Goal: Task Accomplishment & Management: Complete application form

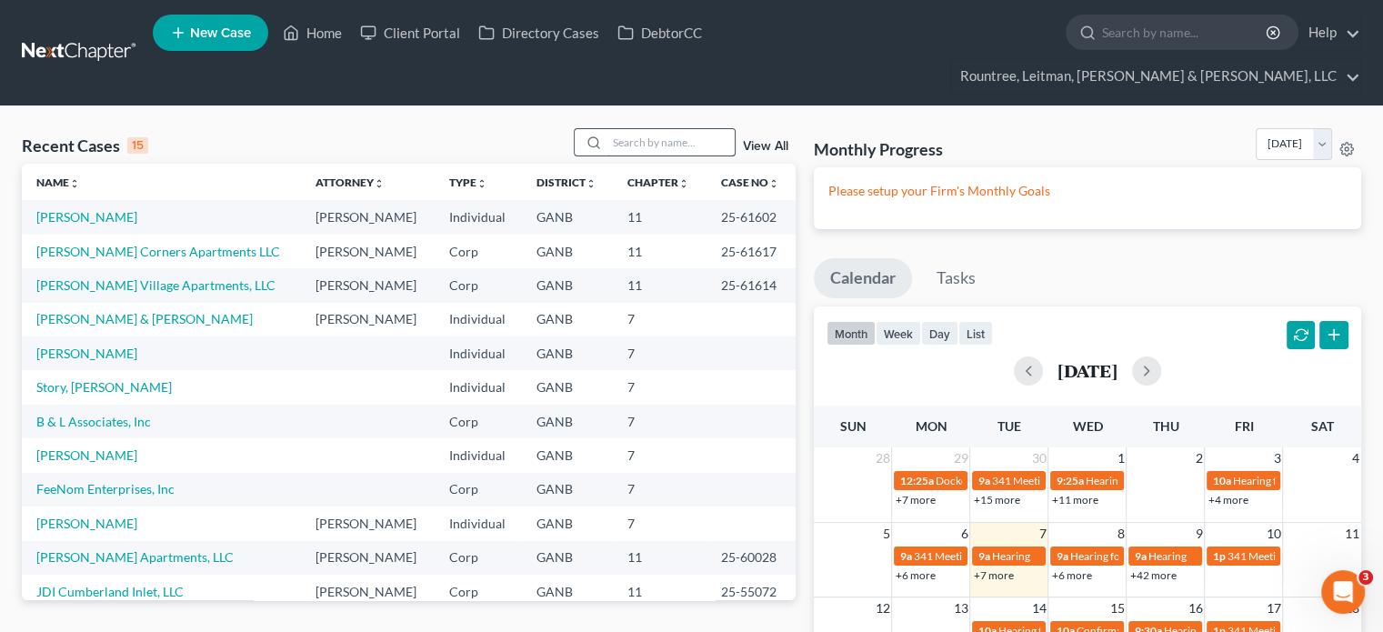
scroll to position [125, 0]
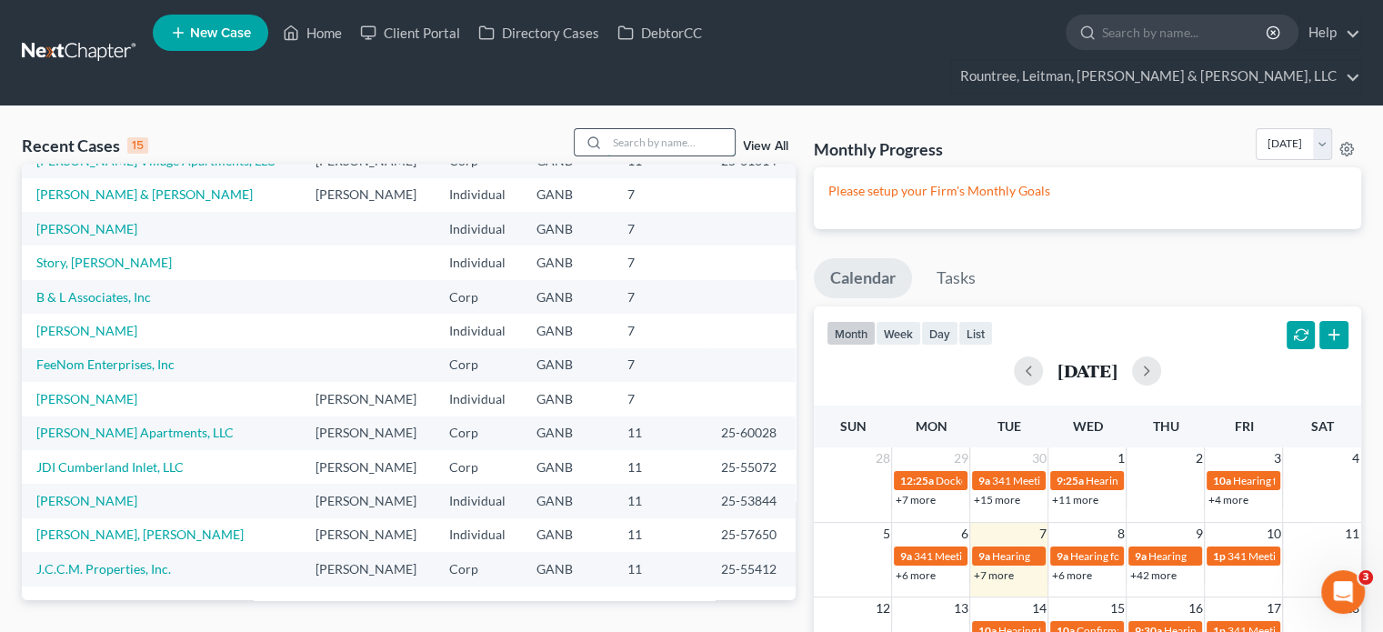
click at [688, 129] on input "search" at bounding box center [671, 142] width 127 height 26
type input "williams"
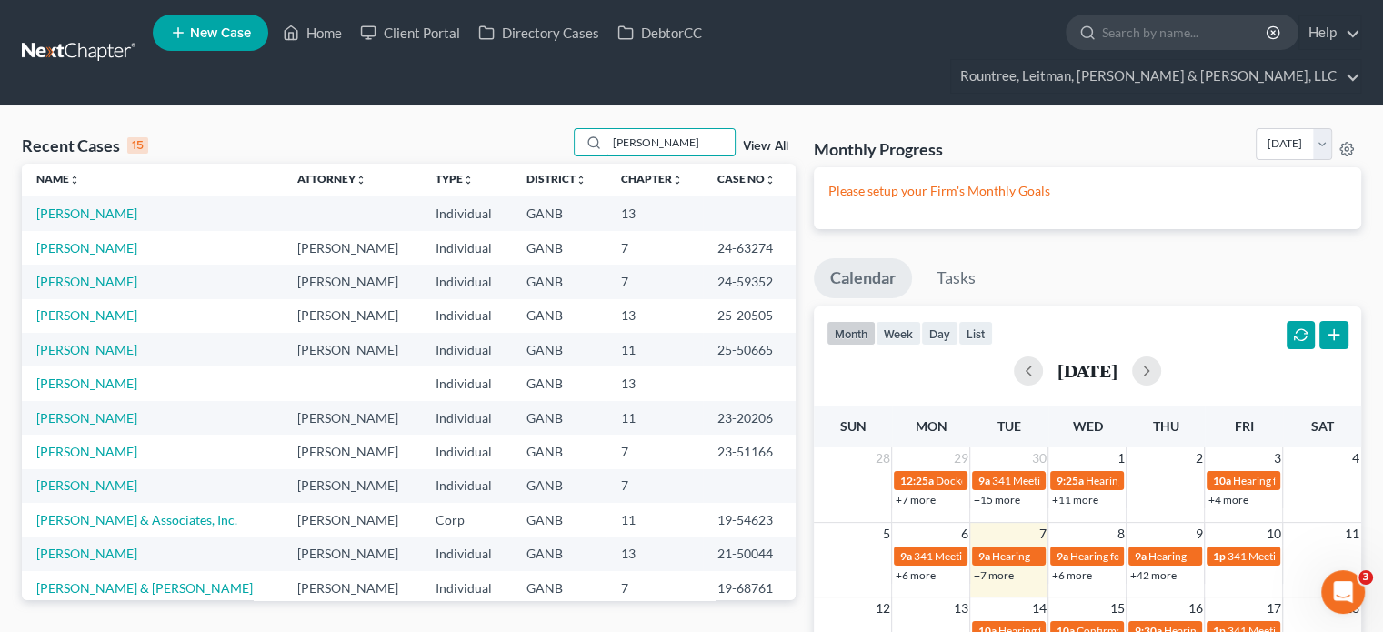
scroll to position [0, 0]
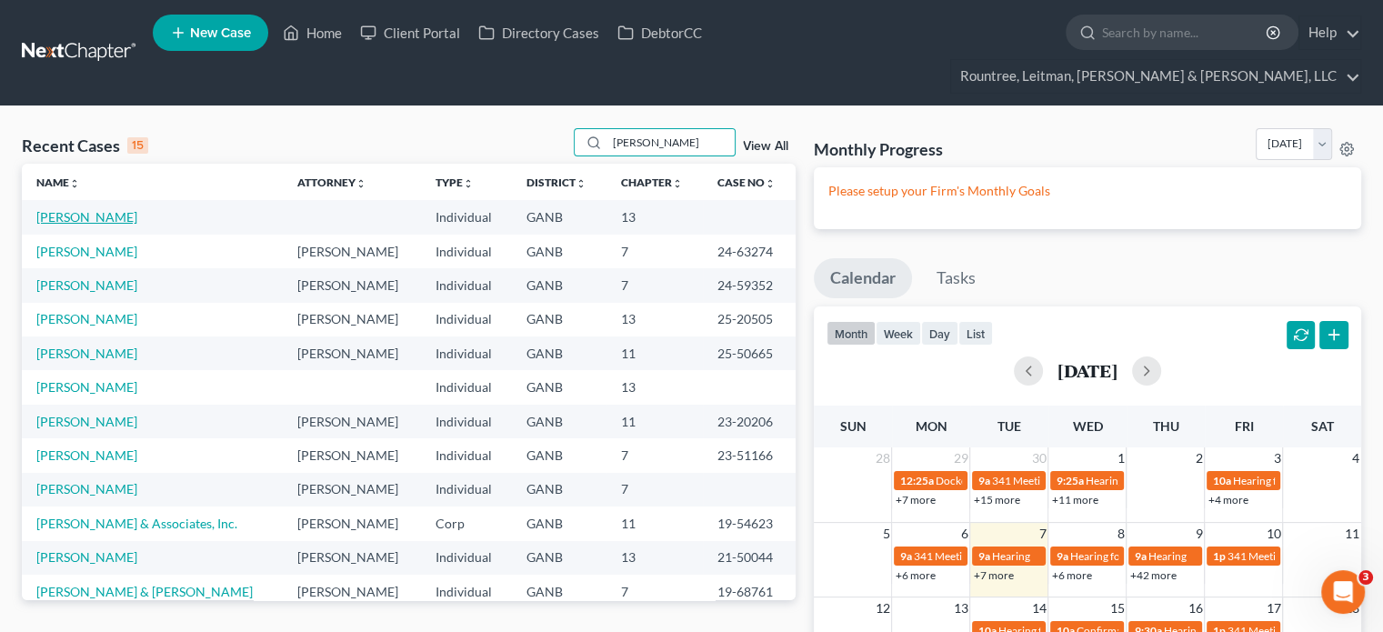
click at [69, 209] on link "[PERSON_NAME]" at bounding box center [86, 216] width 101 height 15
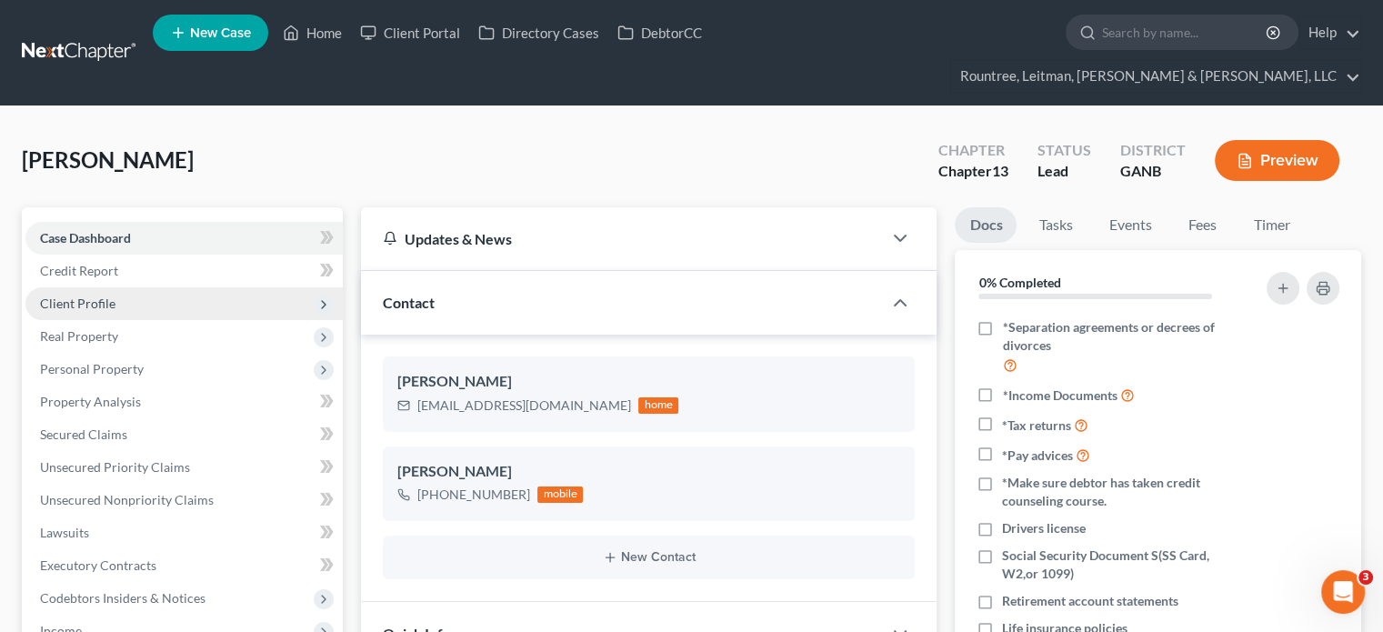
click at [106, 296] on span "Client Profile" at bounding box center [77, 303] width 75 height 15
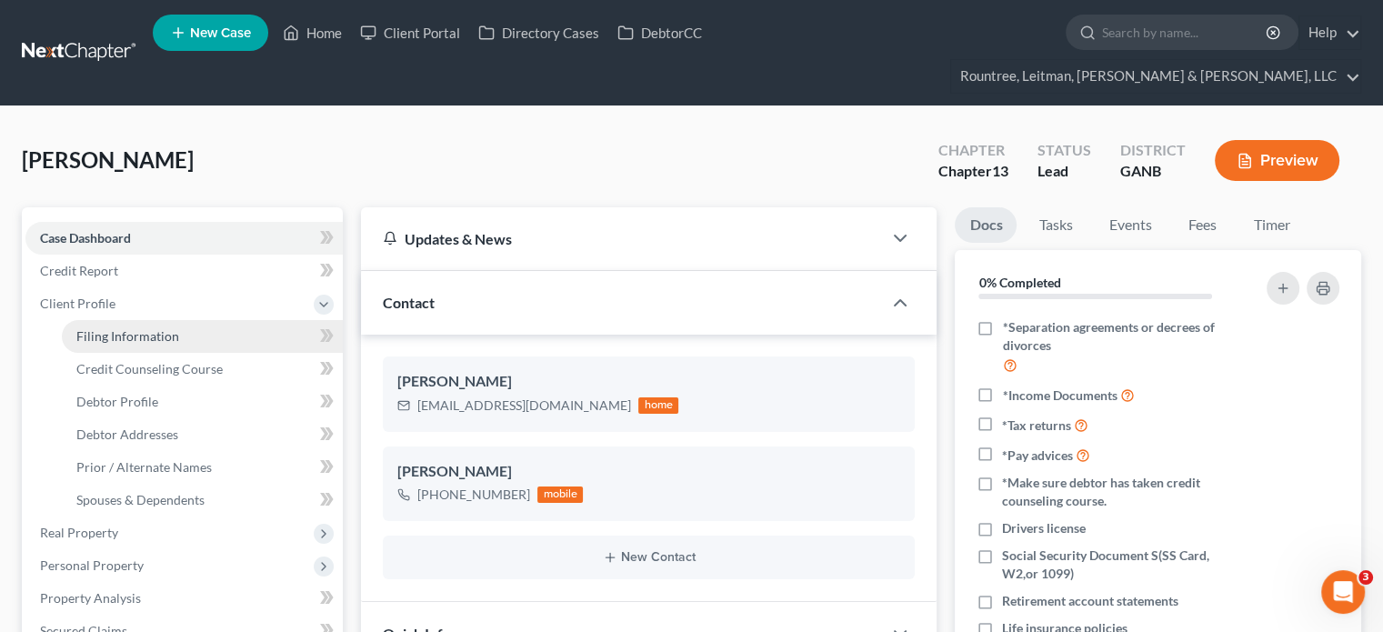
click at [106, 328] on span "Filing Information" at bounding box center [127, 335] width 103 height 15
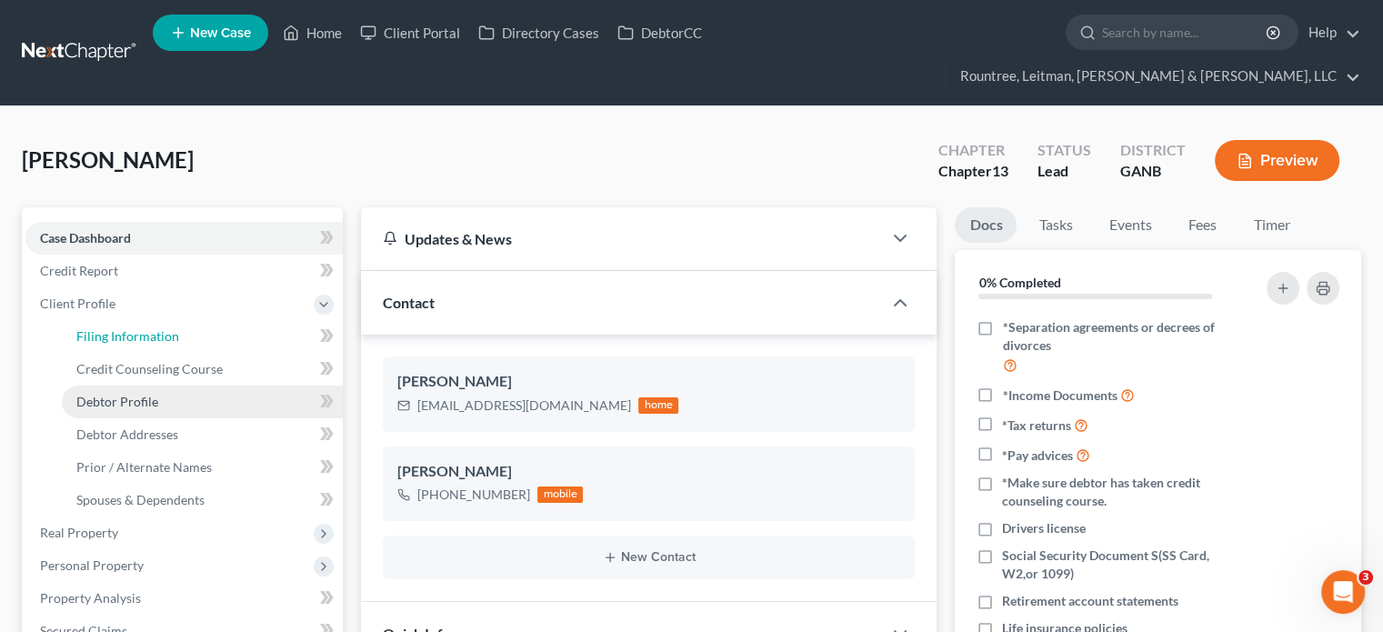
select select "1"
select select "0"
select select "3"
select select "10"
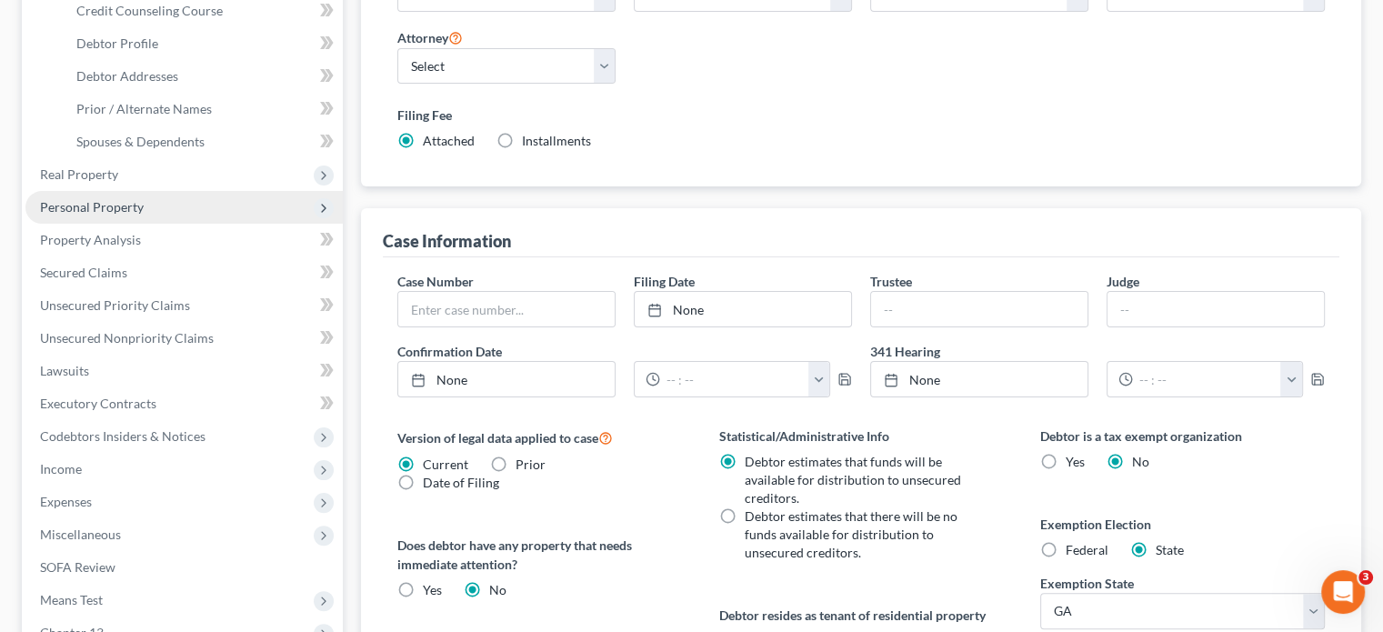
scroll to position [364, 0]
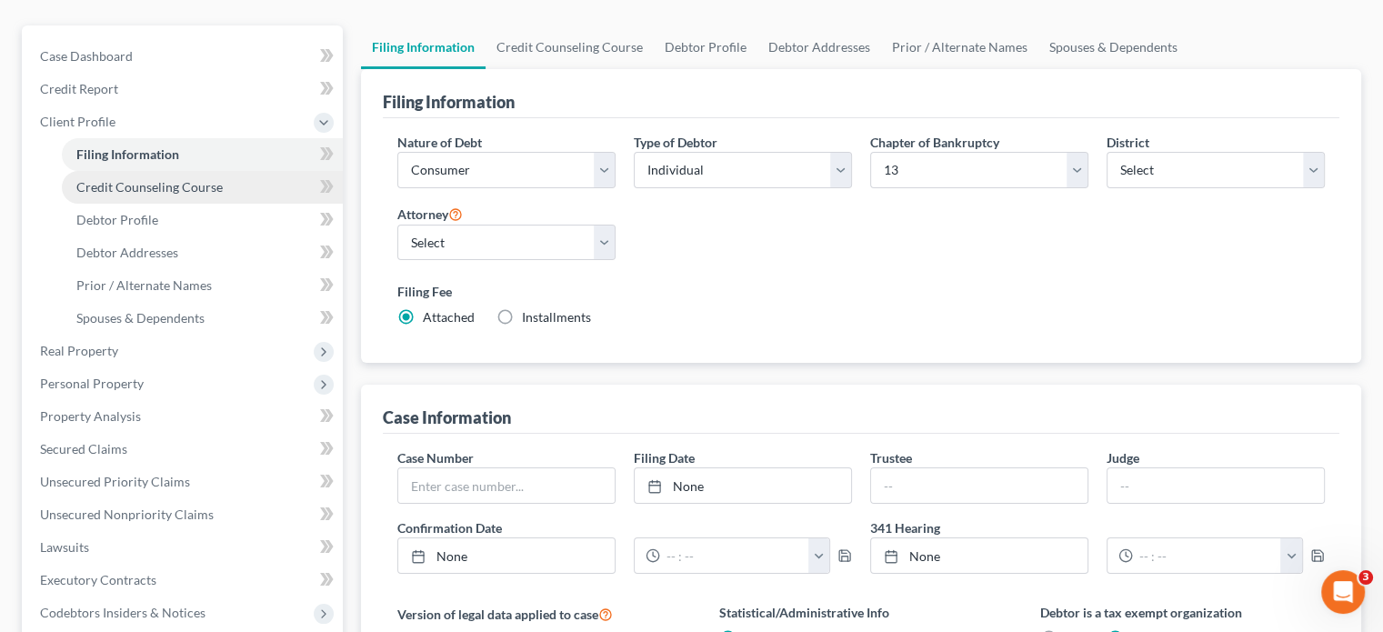
click at [127, 179] on span "Credit Counseling Course" at bounding box center [149, 186] width 146 height 15
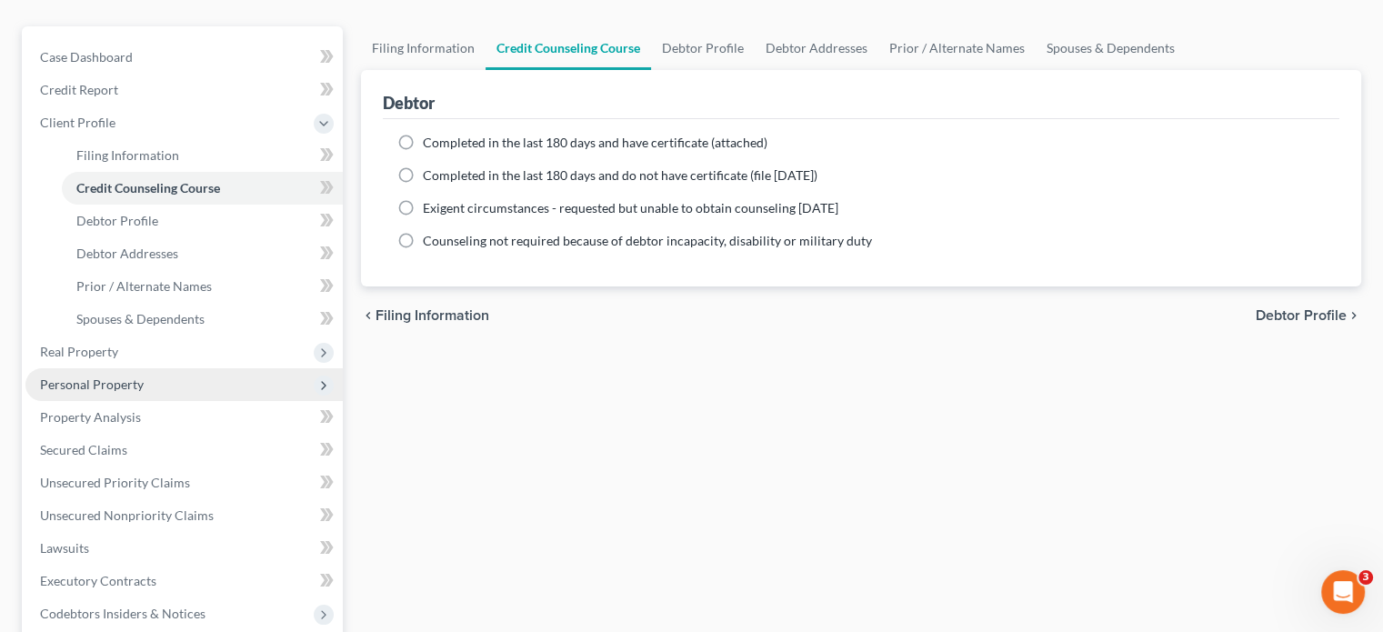
scroll to position [182, 0]
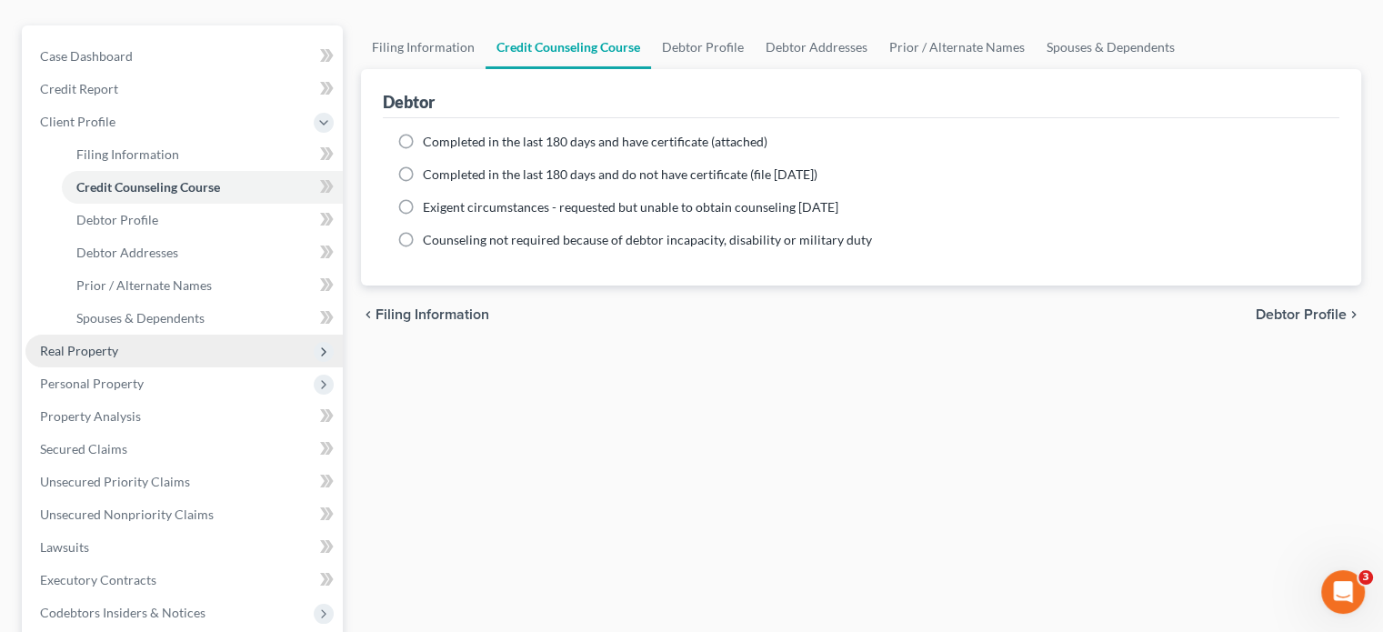
click at [95, 343] on span "Real Property" at bounding box center [79, 350] width 78 height 15
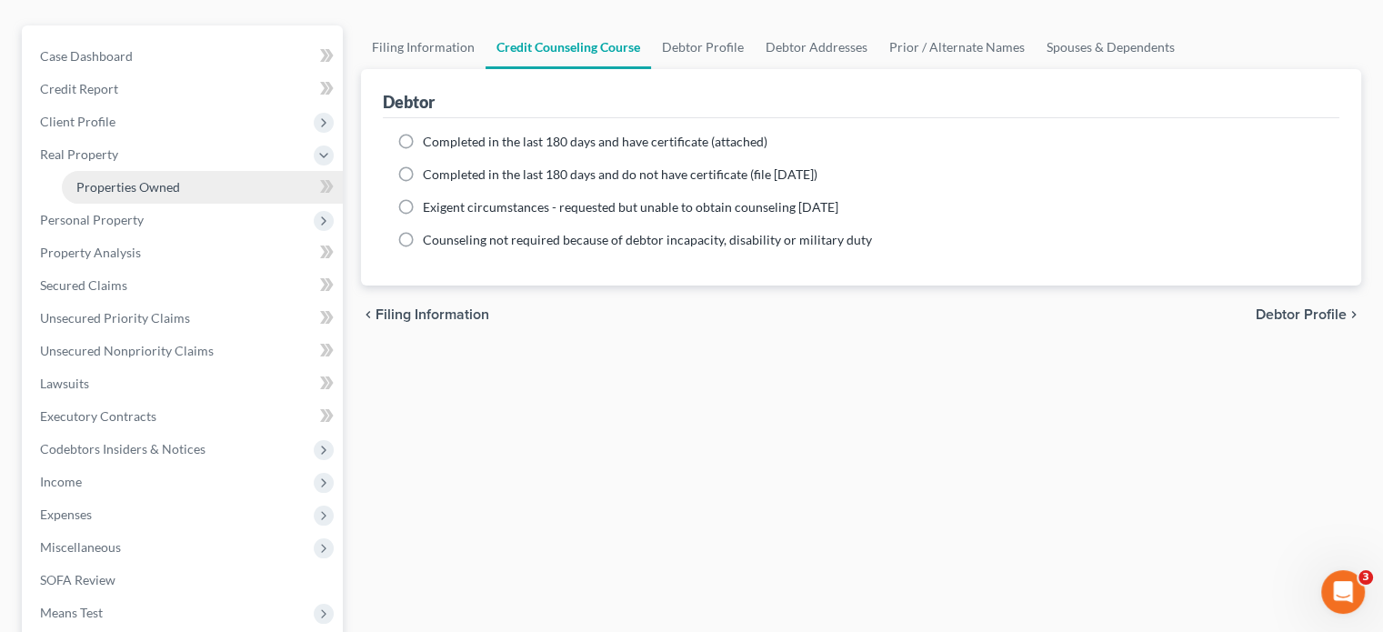
click at [135, 179] on span "Properties Owned" at bounding box center [128, 186] width 104 height 15
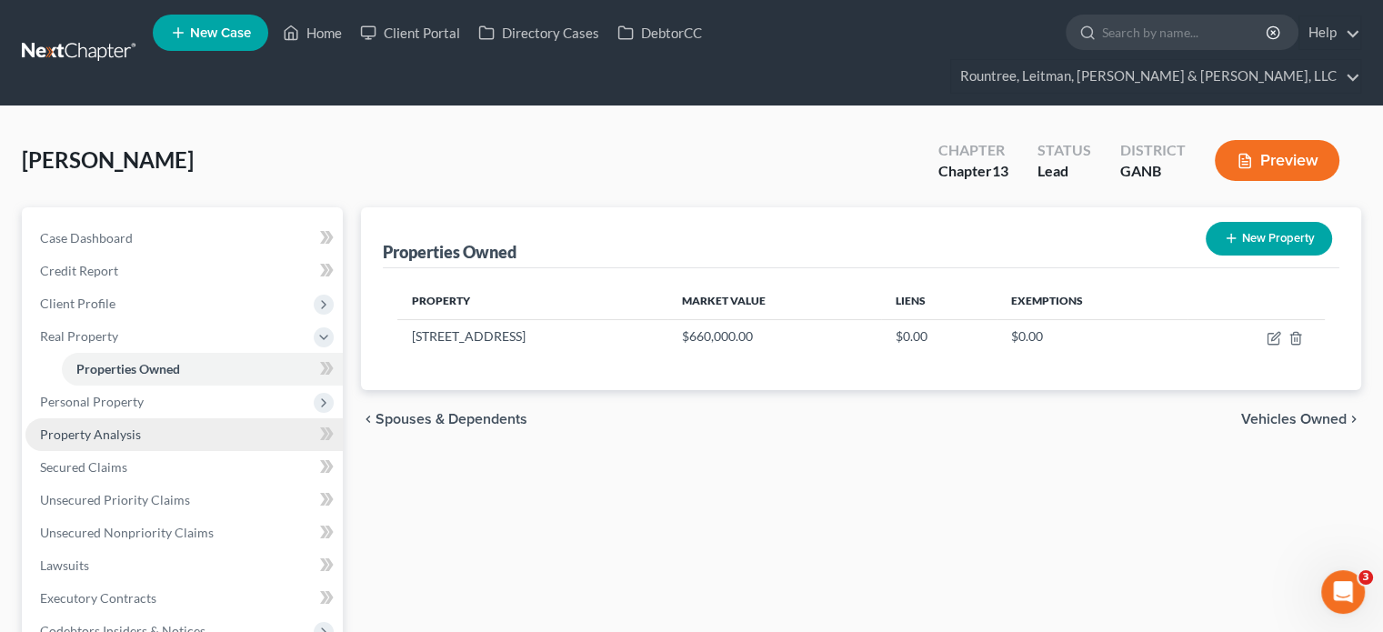
scroll to position [91, 0]
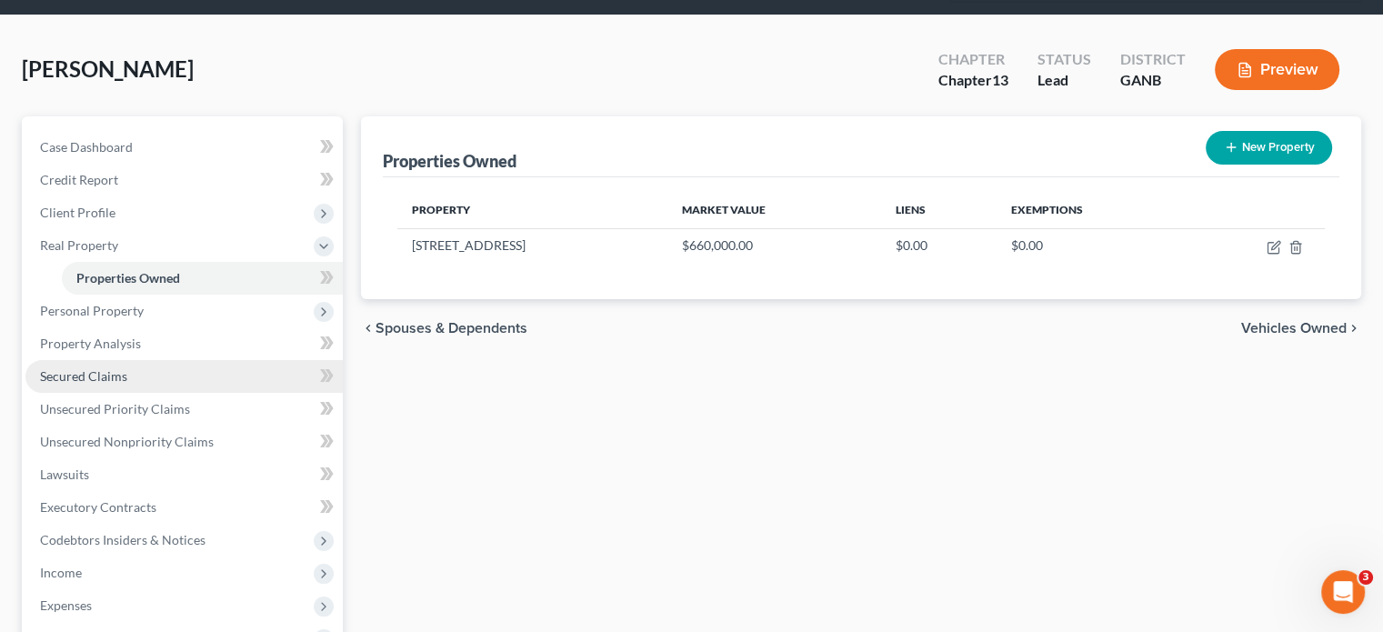
click at [97, 368] on span "Secured Claims" at bounding box center [83, 375] width 87 height 15
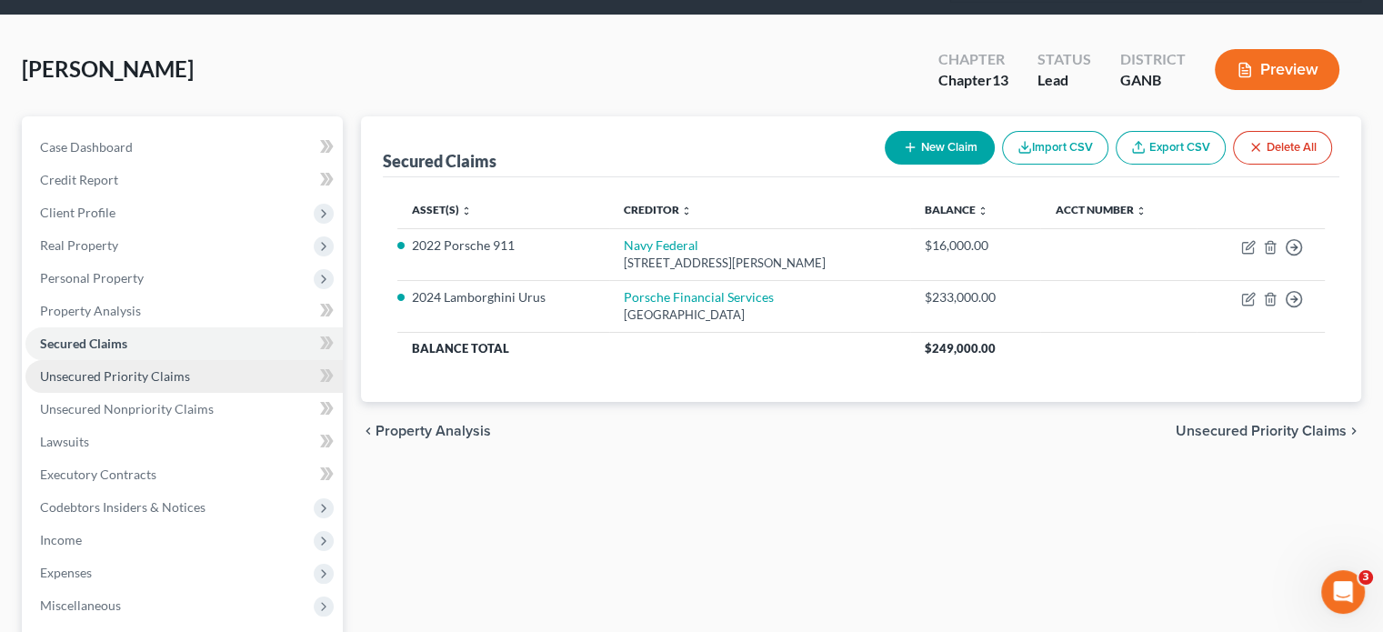
click at [126, 368] on span "Unsecured Priority Claims" at bounding box center [115, 375] width 150 height 15
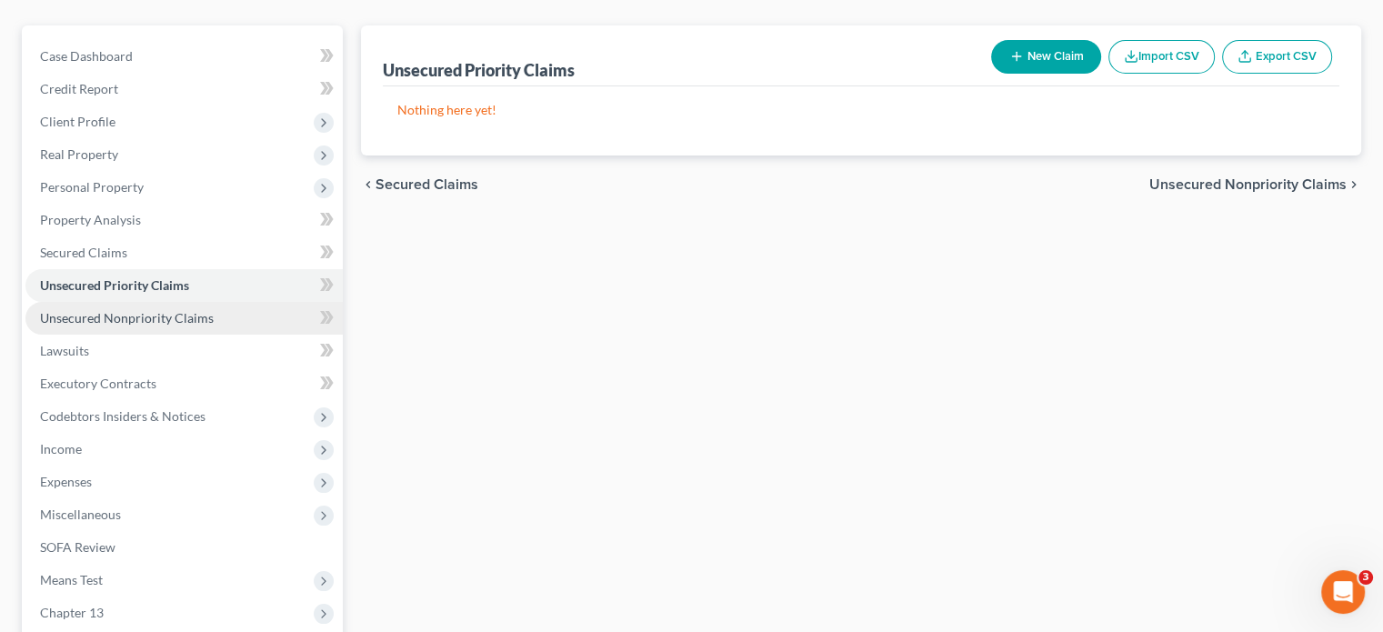
click at [143, 310] on span "Unsecured Nonpriority Claims" at bounding box center [127, 317] width 174 height 15
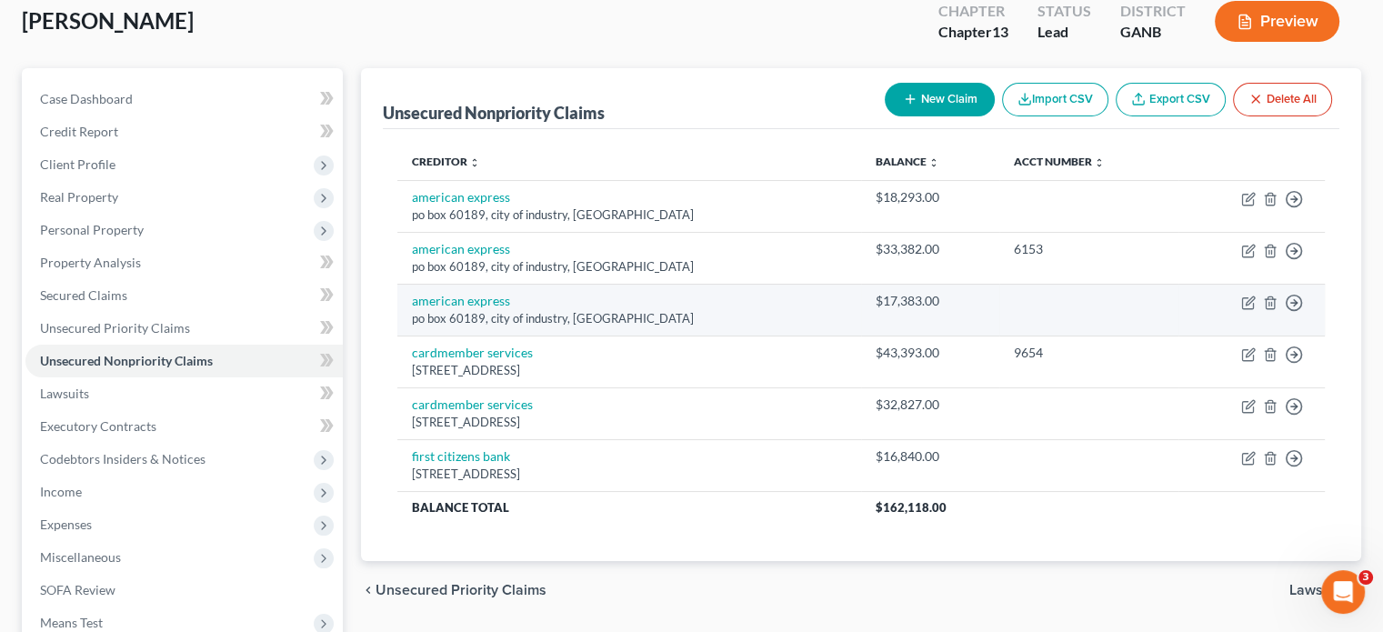
scroll to position [182, 0]
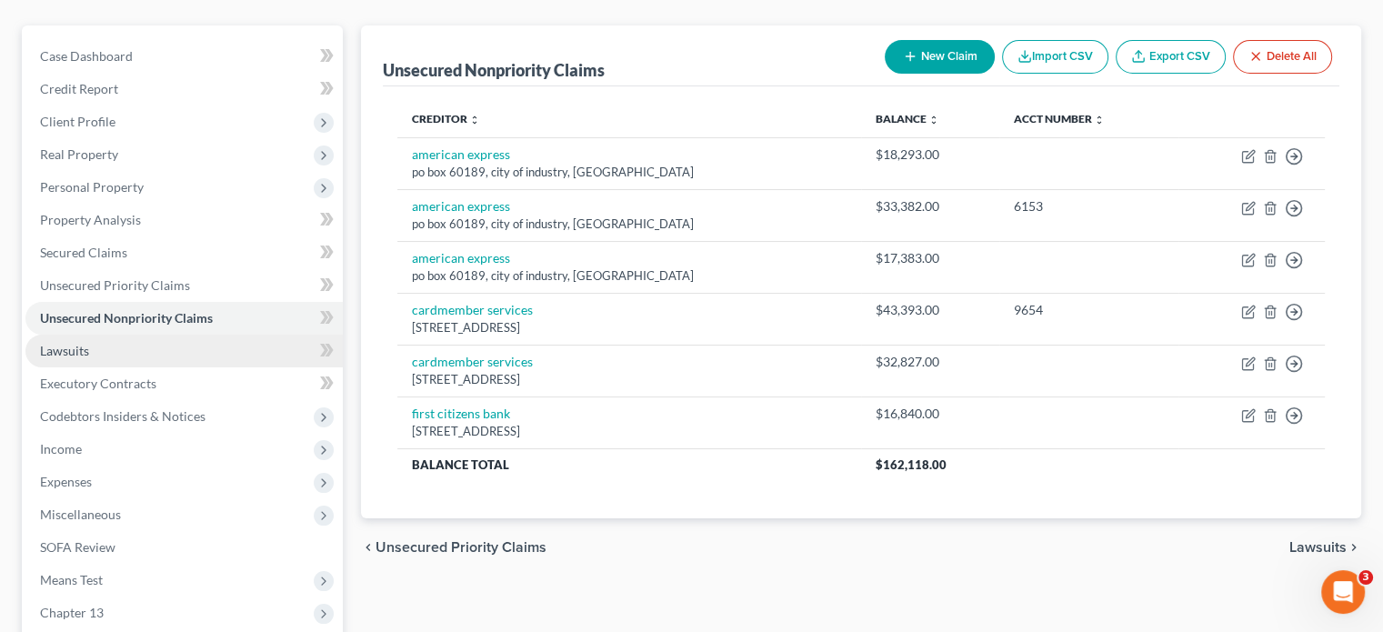
click at [76, 343] on span "Lawsuits" at bounding box center [64, 350] width 49 height 15
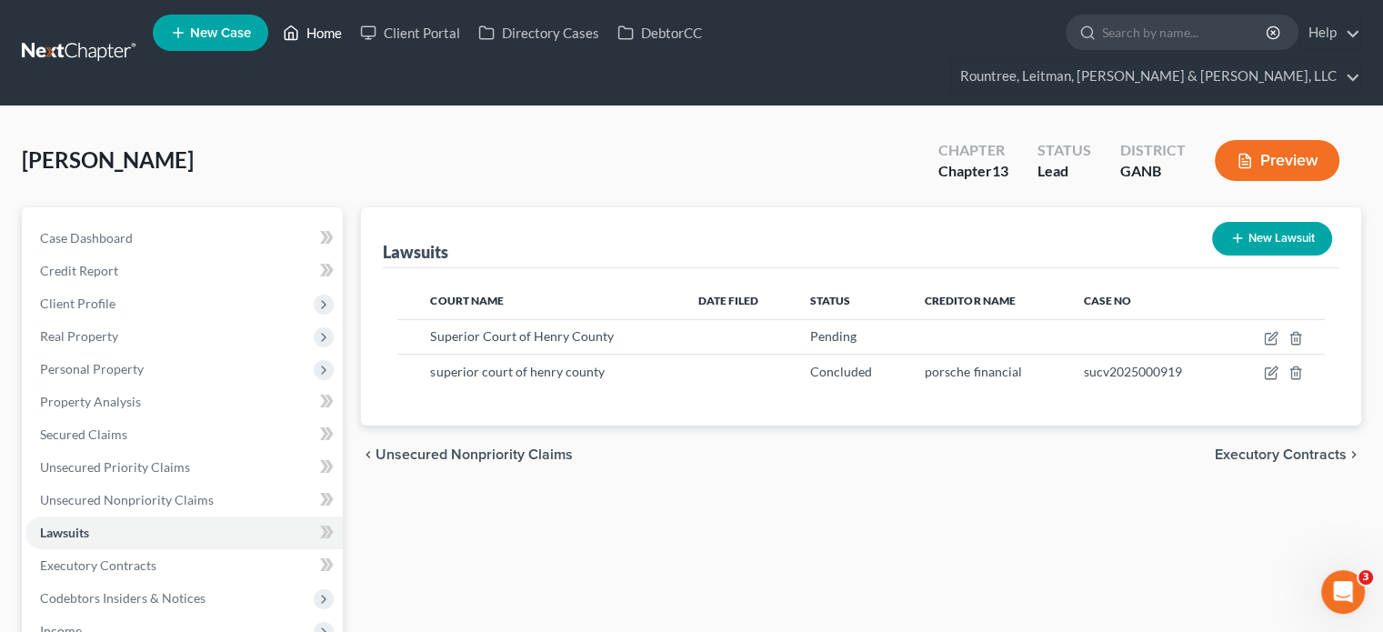
click at [322, 32] on link "Home" at bounding box center [312, 32] width 77 height 33
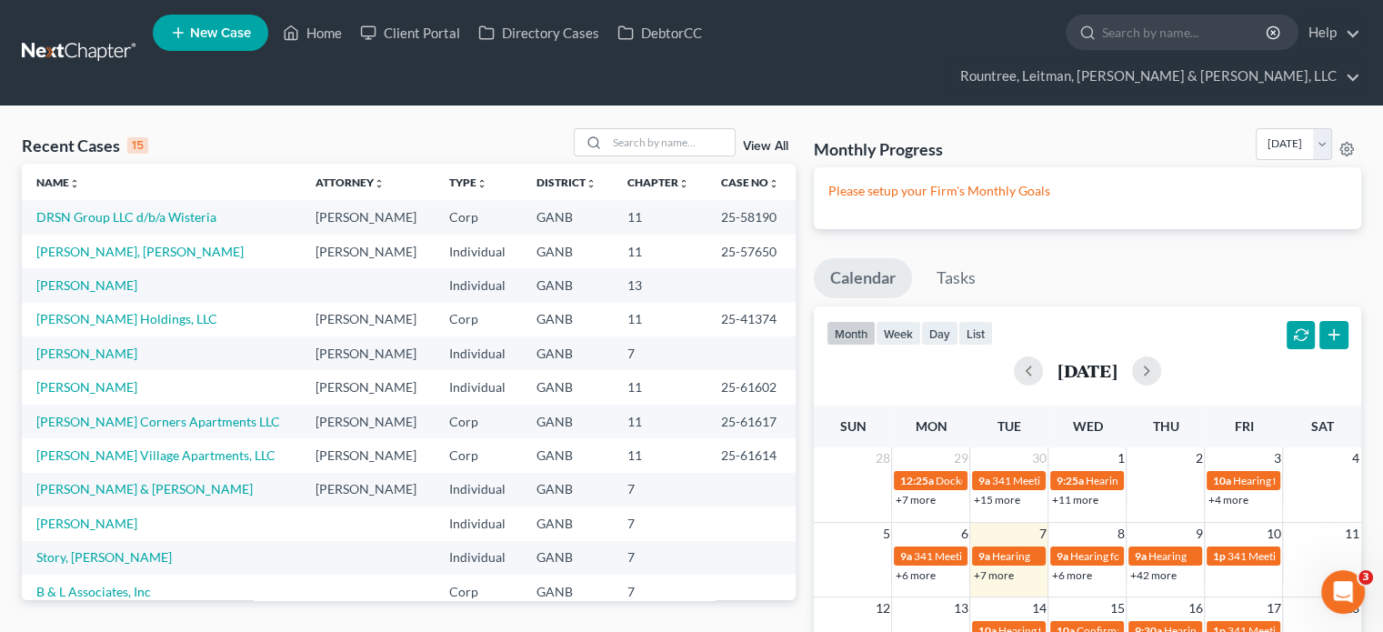
click at [83, 235] on td "[PERSON_NAME], [PERSON_NAME]" at bounding box center [161, 252] width 279 height 34
click at [87, 244] on link "[PERSON_NAME], [PERSON_NAME]" at bounding box center [139, 251] width 207 height 15
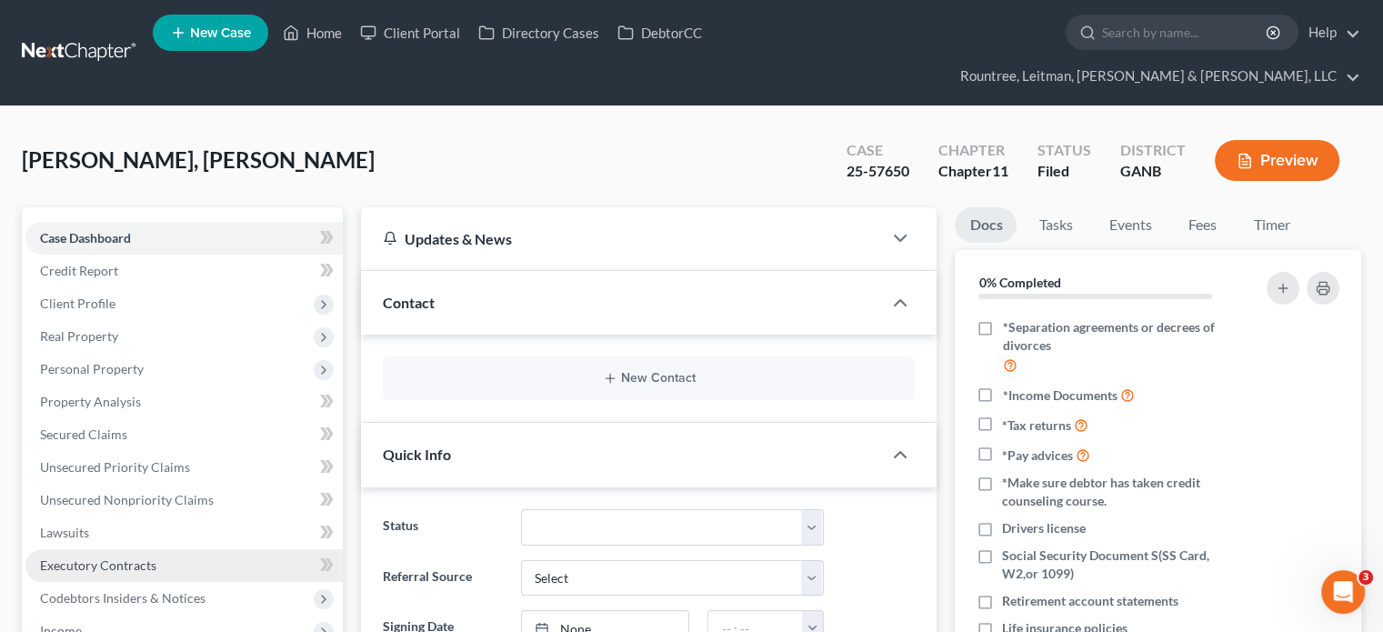
click at [106, 558] on span "Executory Contracts" at bounding box center [98, 565] width 116 height 15
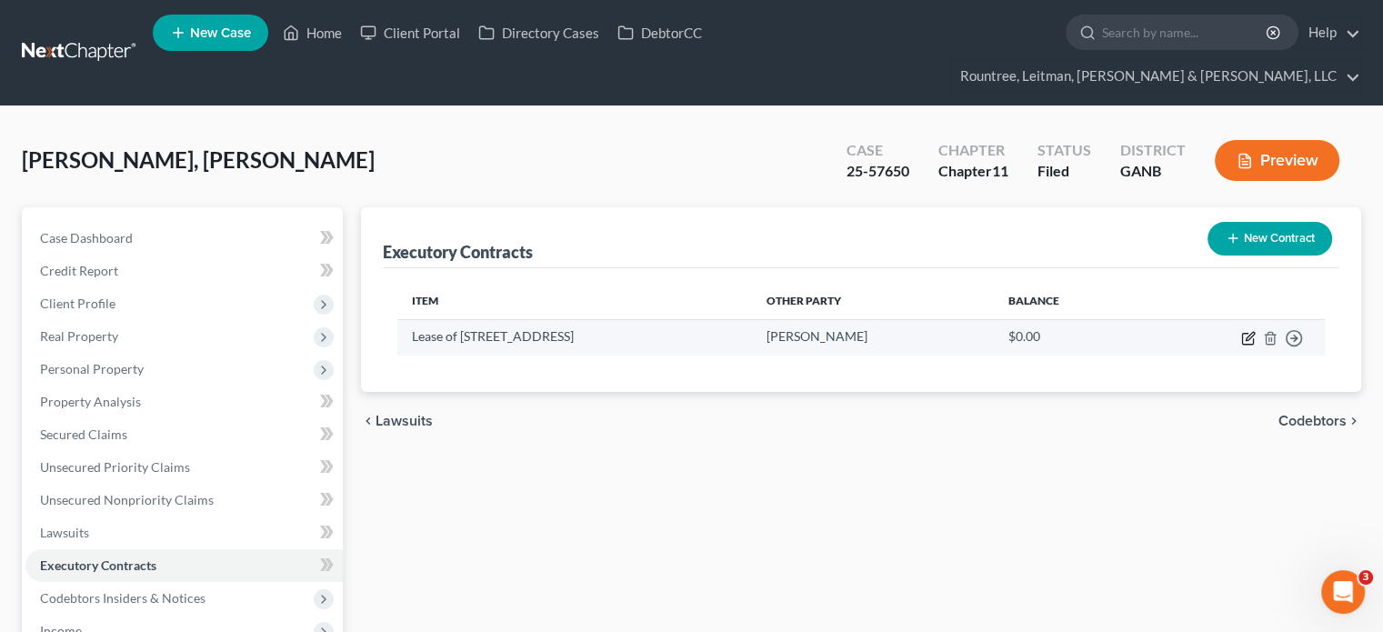
click at [1242, 334] on icon "button" at bounding box center [1247, 339] width 11 height 11
select select "2"
select select "10"
select select "0"
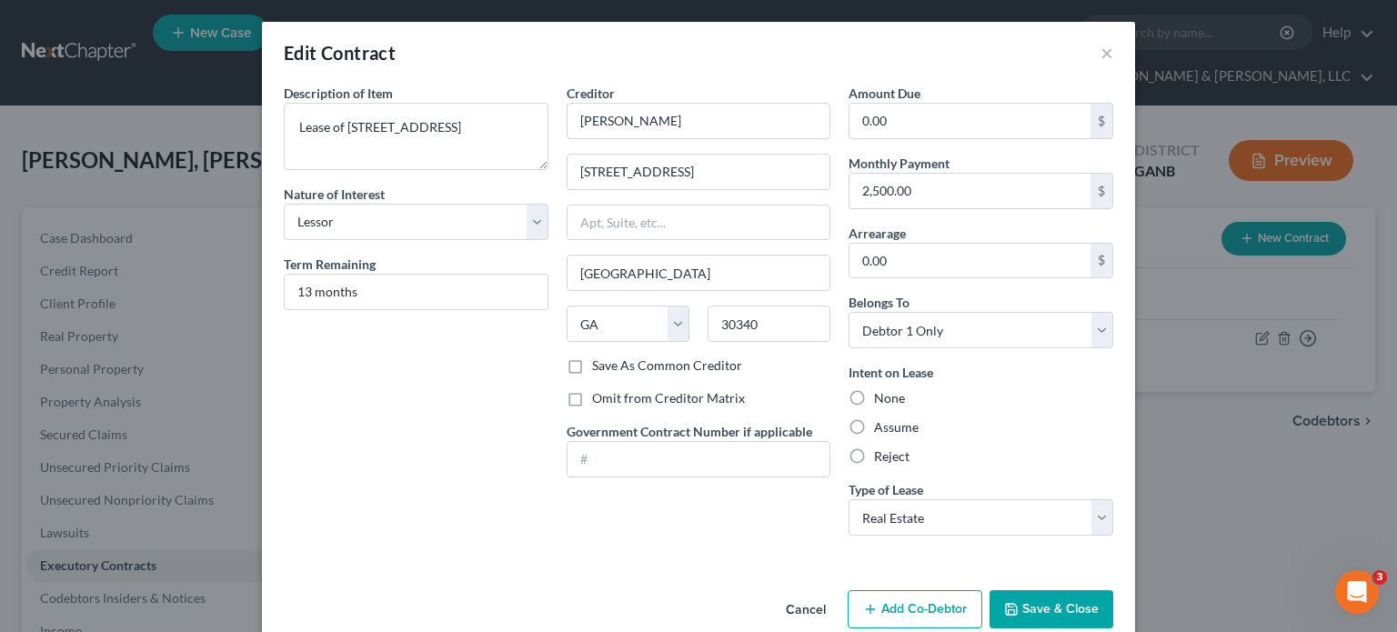
drag, startPoint x: 789, startPoint y: 606, endPoint x: 667, endPoint y: 545, distance: 136.3
click at [789, 605] on button "Cancel" at bounding box center [805, 610] width 69 height 36
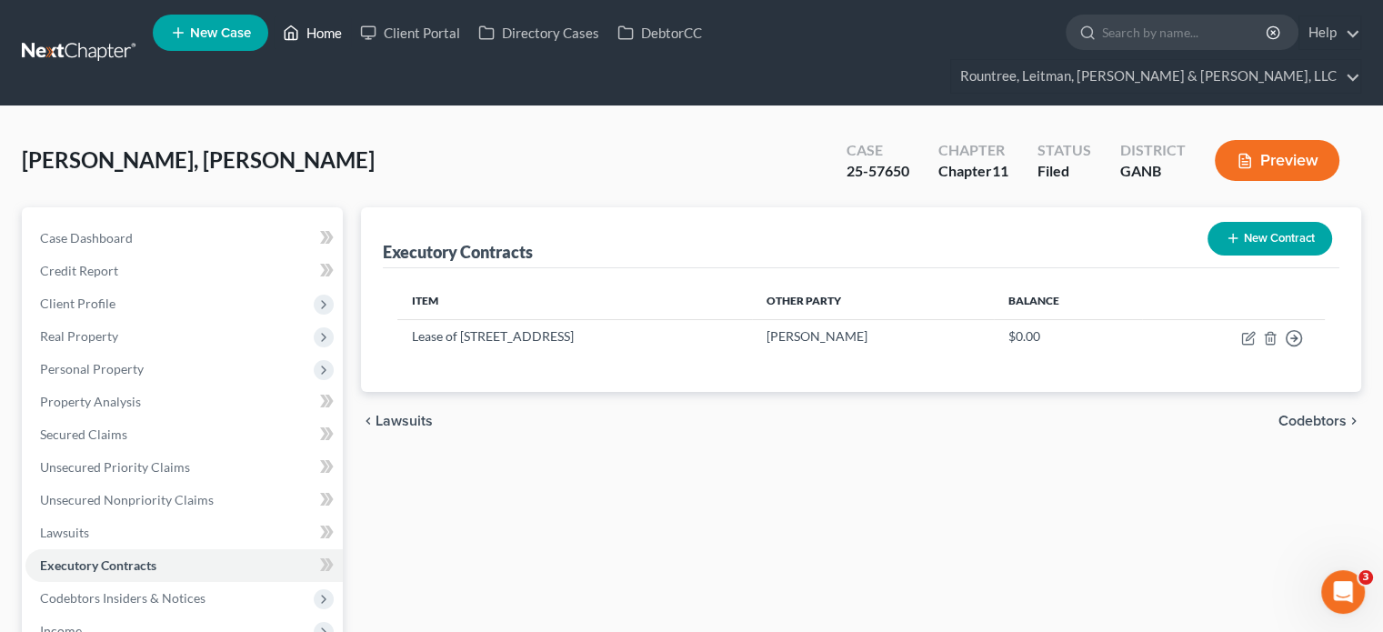
click at [317, 35] on link "Home" at bounding box center [312, 32] width 77 height 33
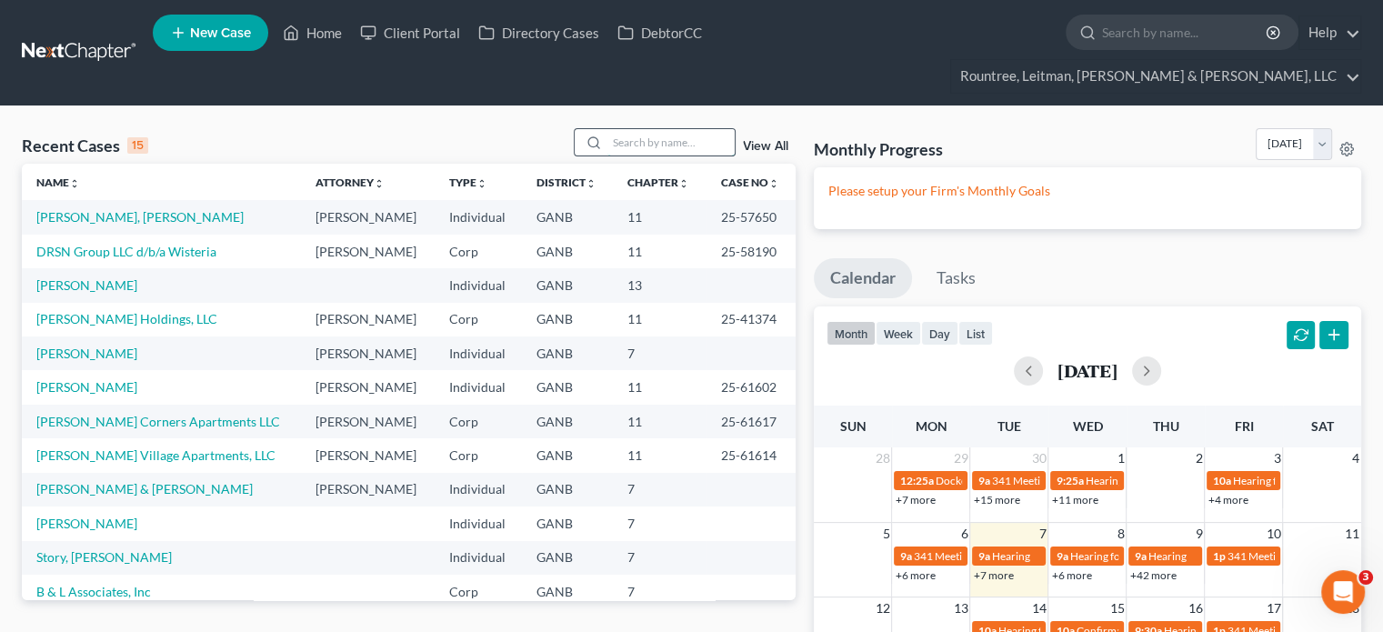
click at [651, 129] on input "search" at bounding box center [671, 142] width 127 height 26
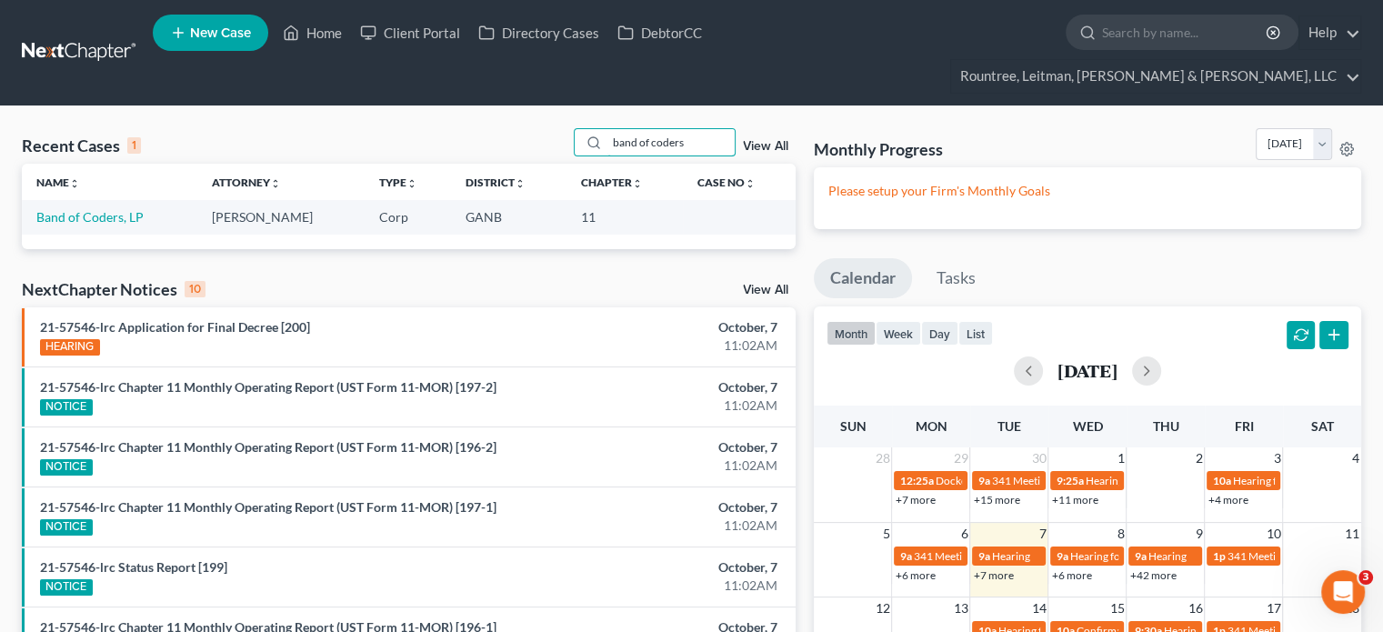
type input "band of coders"
click at [78, 209] on link "Band of Coders, LP" at bounding box center [89, 216] width 107 height 15
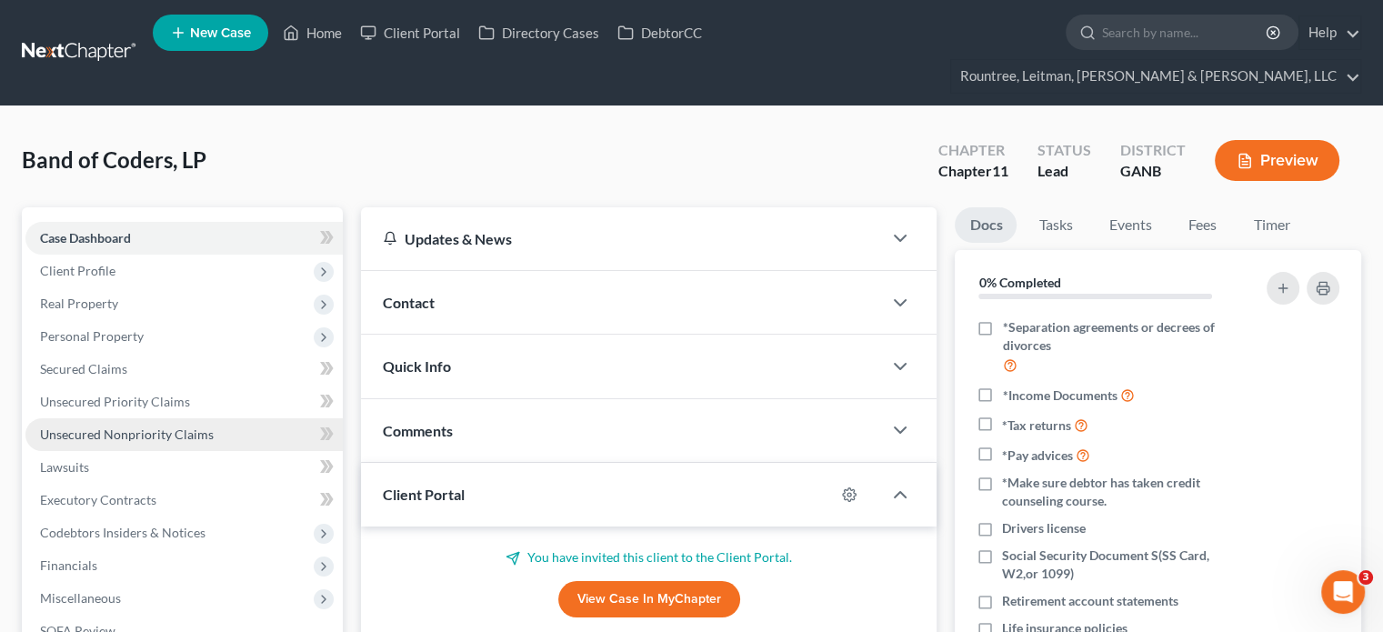
click at [79, 427] on span "Unsecured Nonpriority Claims" at bounding box center [127, 434] width 174 height 15
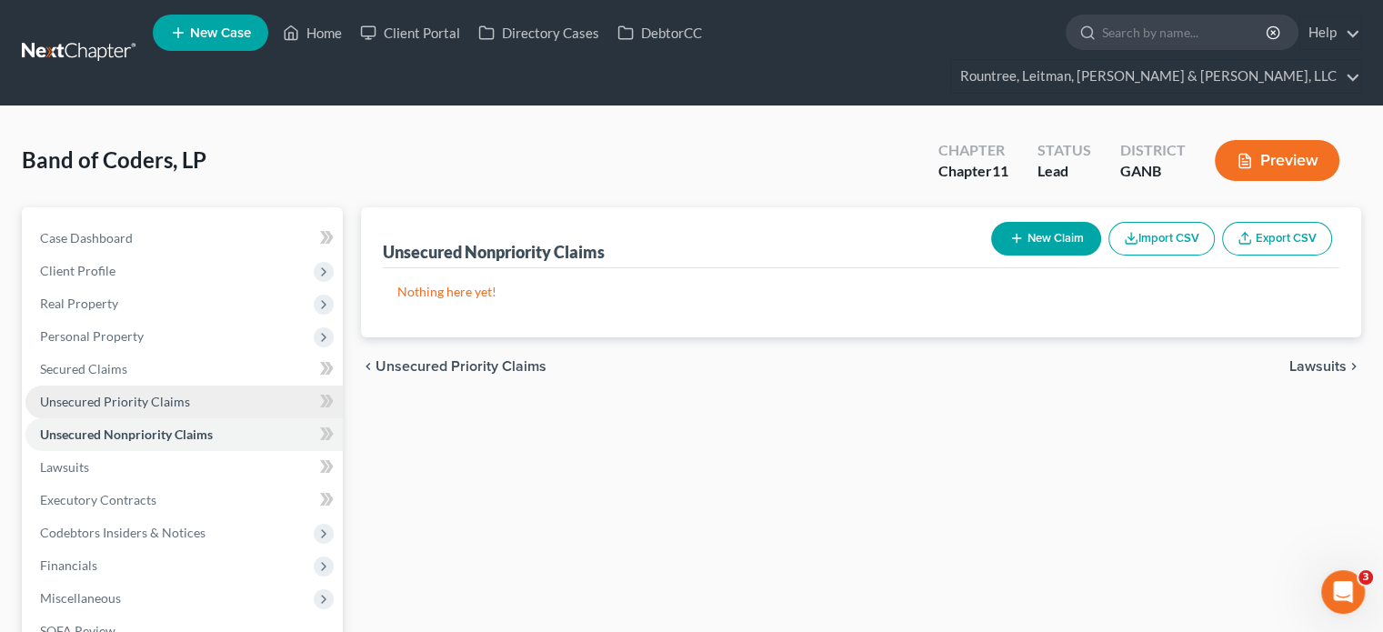
click at [110, 394] on span "Unsecured Priority Claims" at bounding box center [115, 401] width 150 height 15
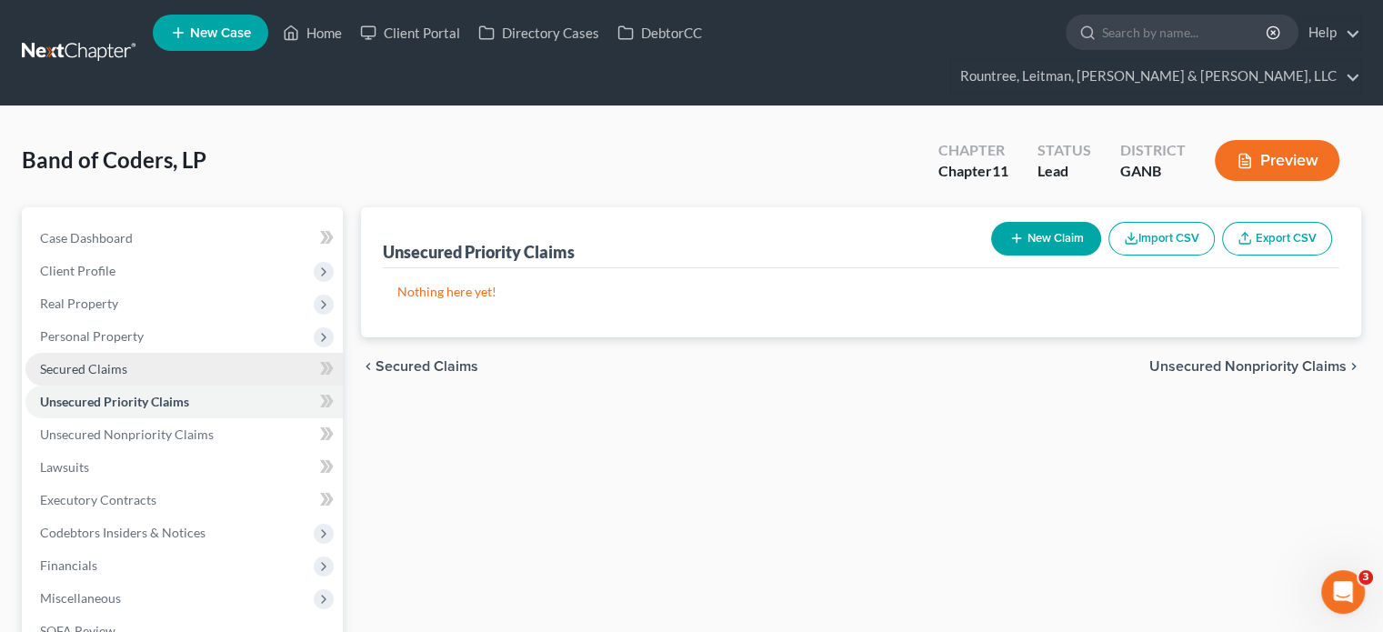
click at [110, 361] on span "Secured Claims" at bounding box center [83, 368] width 87 height 15
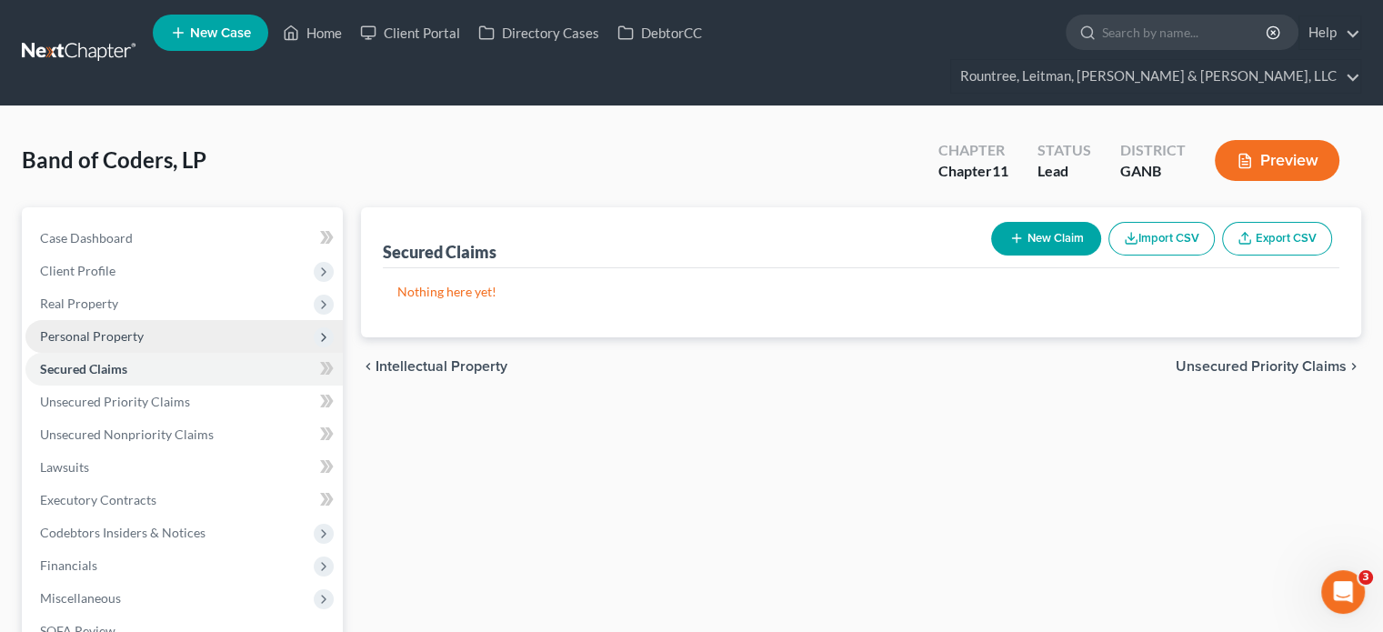
click at [104, 328] on span "Personal Property" at bounding box center [92, 335] width 104 height 15
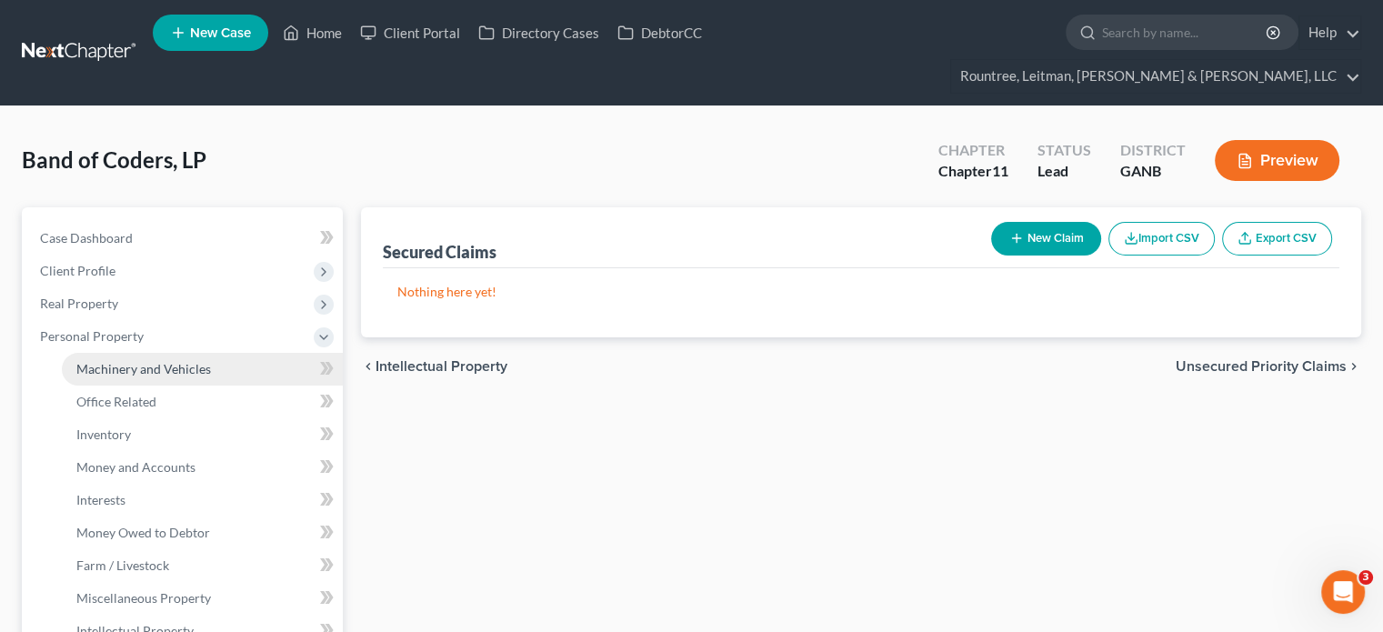
click at [119, 361] on span "Machinery and Vehicles" at bounding box center [143, 368] width 135 height 15
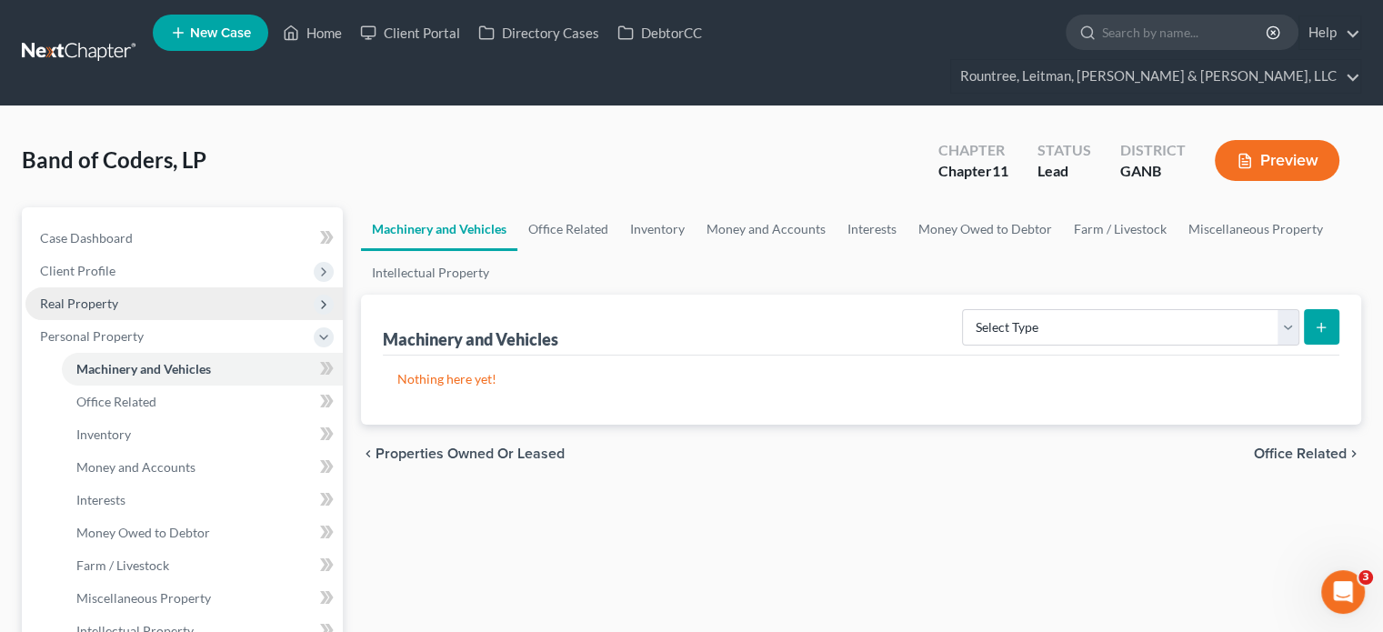
click at [81, 296] on span "Real Property" at bounding box center [79, 303] width 78 height 15
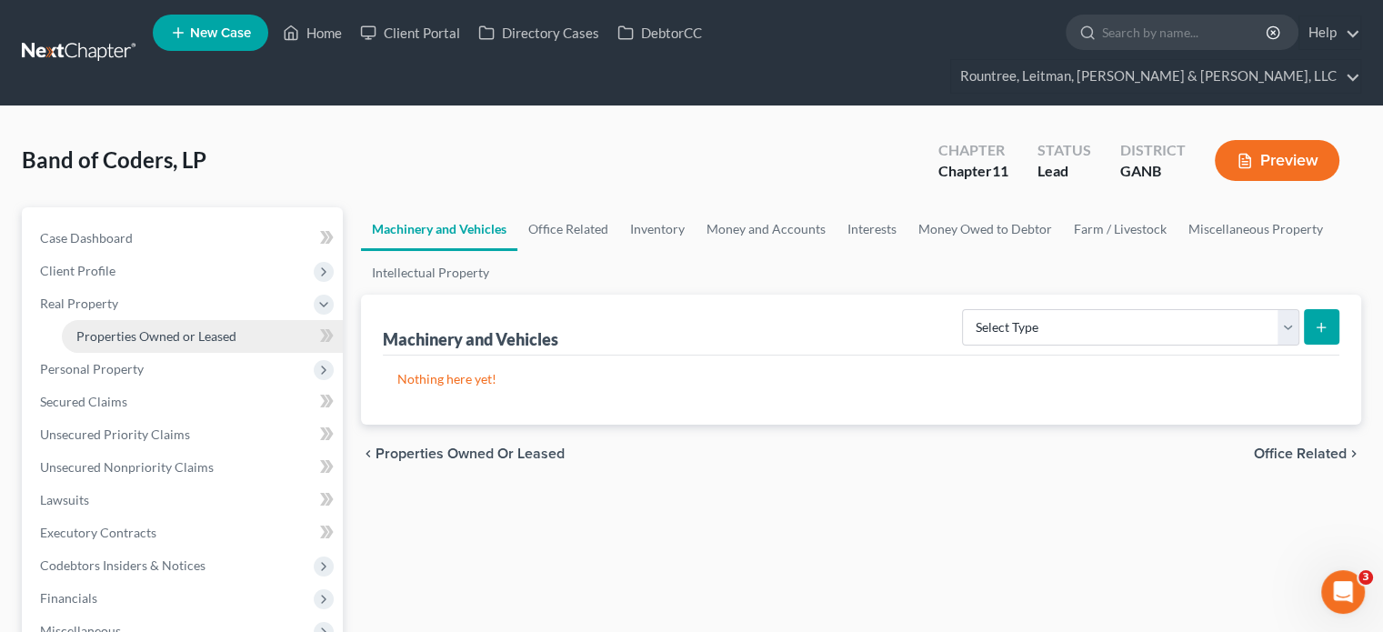
click at [123, 328] on span "Properties Owned or Leased" at bounding box center [156, 335] width 160 height 15
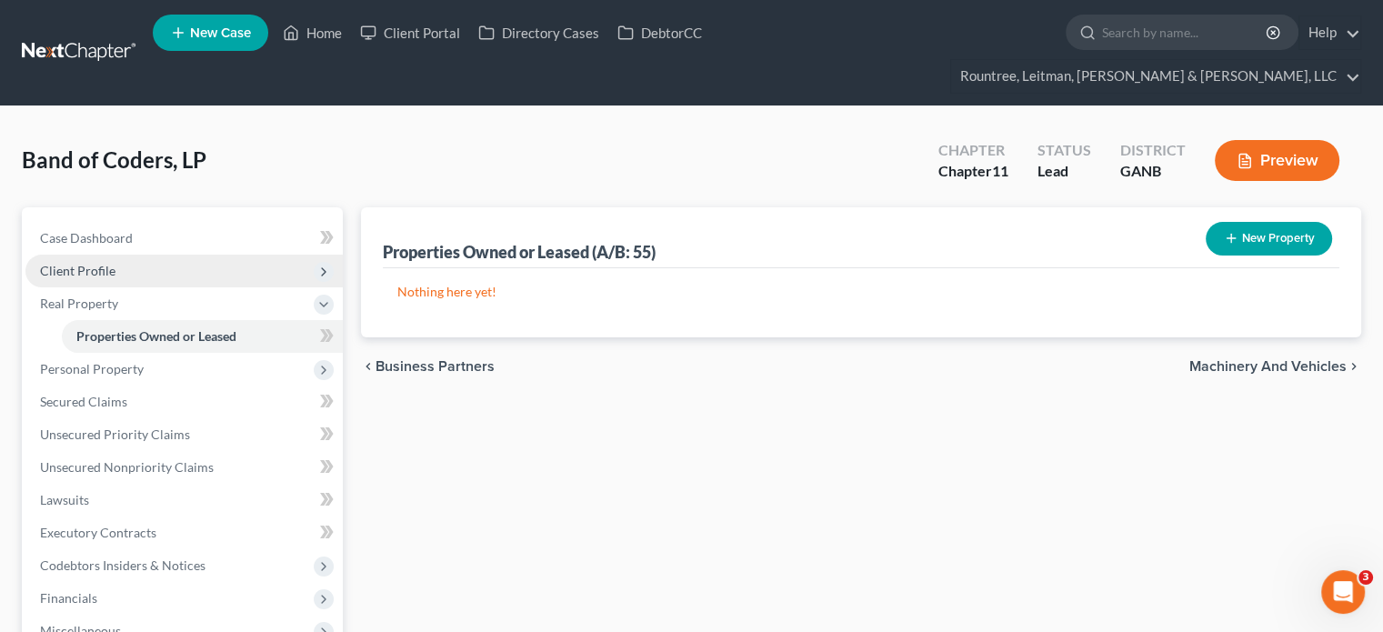
click at [102, 263] on span "Client Profile" at bounding box center [77, 270] width 75 height 15
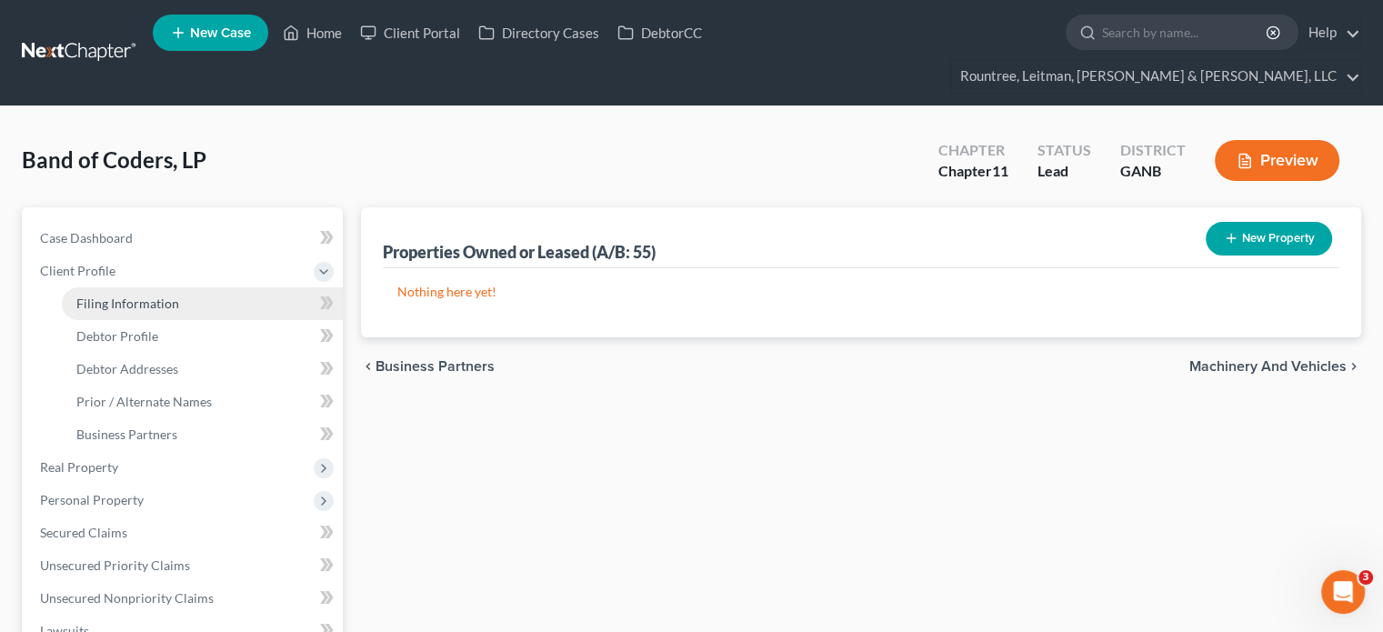
click at [124, 296] on span "Filing Information" at bounding box center [127, 303] width 103 height 15
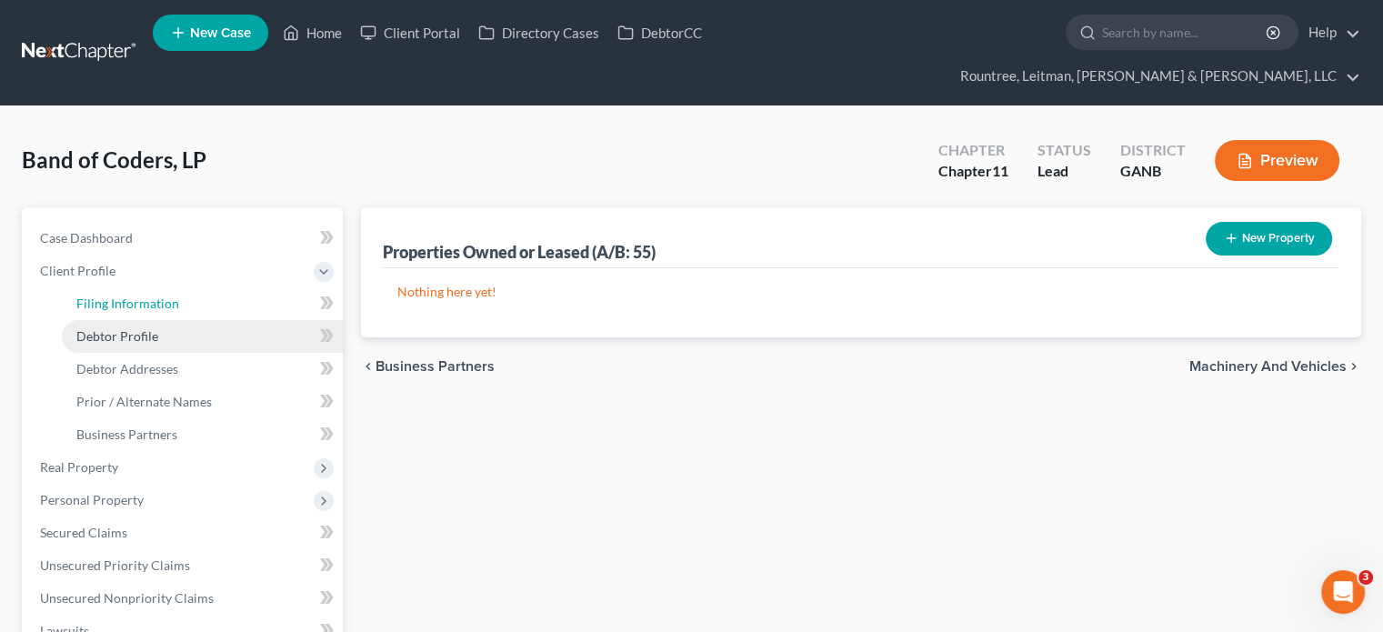
select select "3"
select select "1"
select select "19"
select select "3"
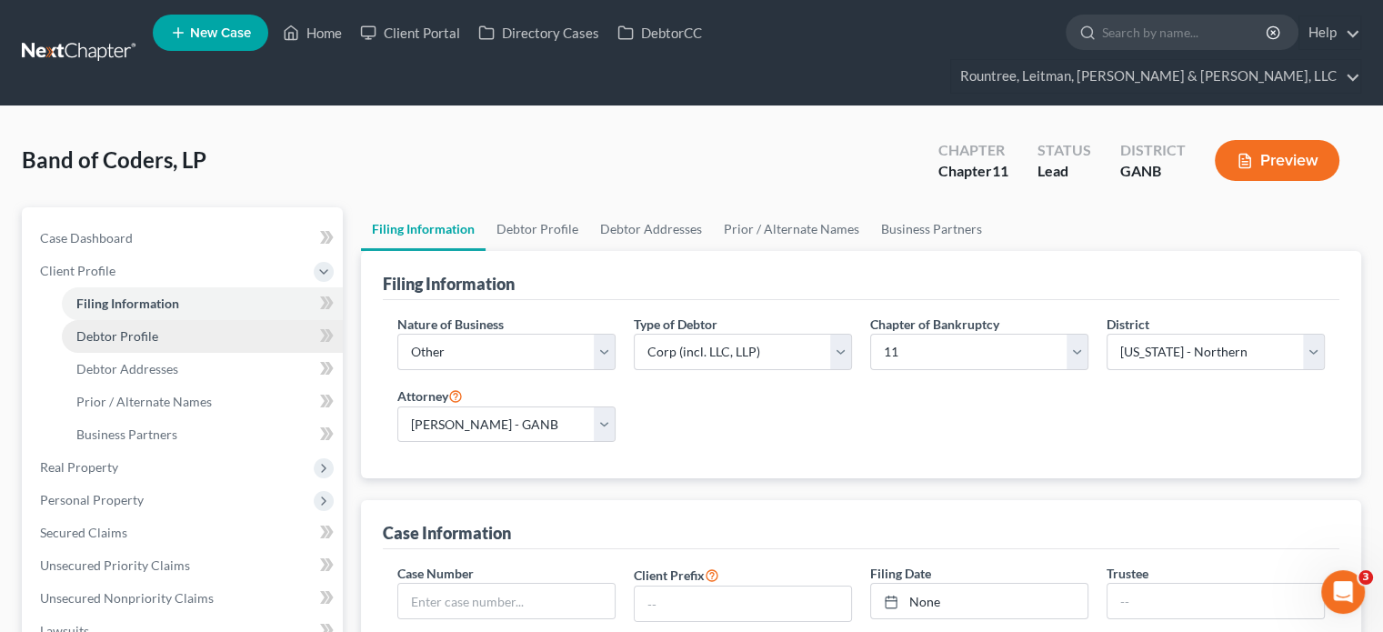
click at [145, 328] on span "Debtor Profile" at bounding box center [117, 335] width 82 height 15
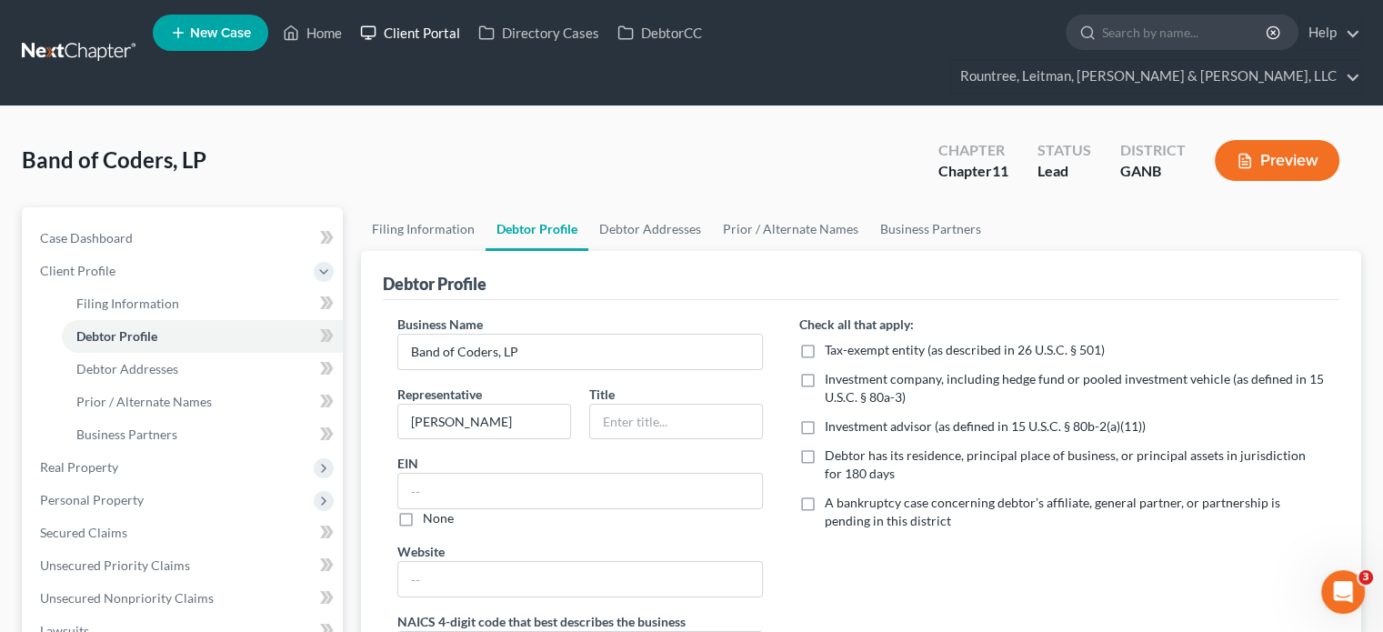
click at [412, 34] on link "Client Portal" at bounding box center [410, 32] width 118 height 33
click at [1102, 39] on input "search" at bounding box center [1185, 32] width 166 height 34
type input "band of coders"
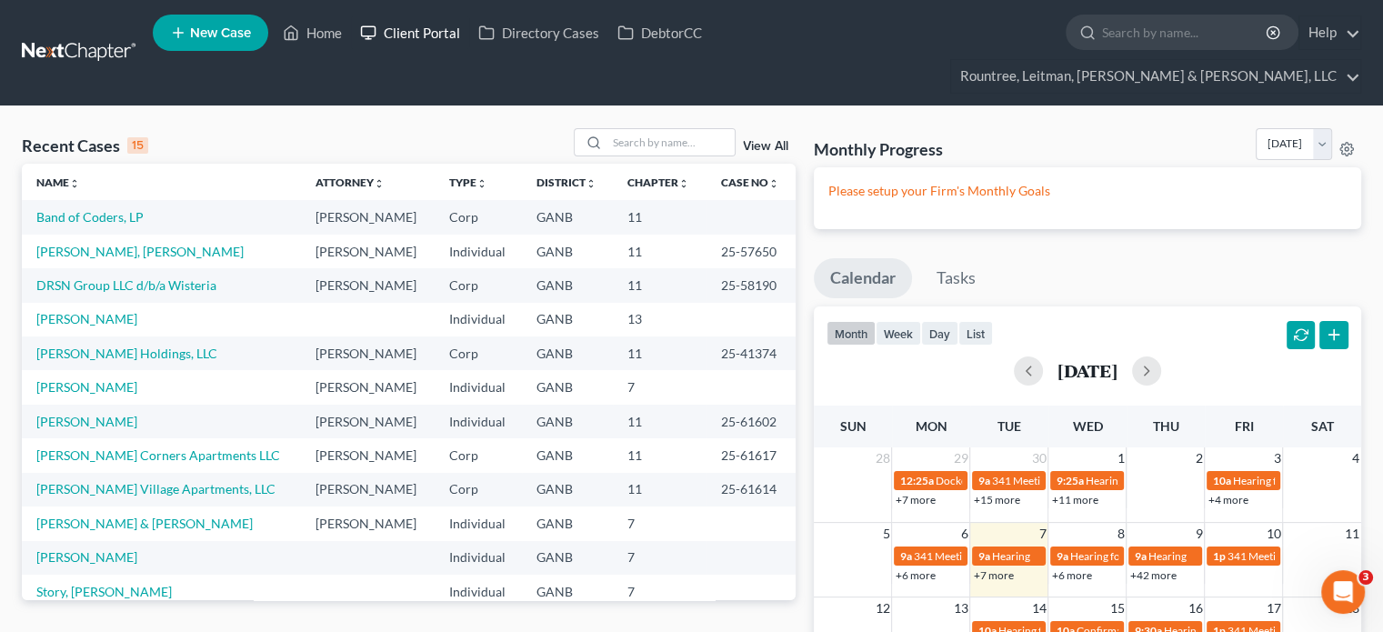
click at [443, 35] on link "Client Portal" at bounding box center [410, 32] width 118 height 33
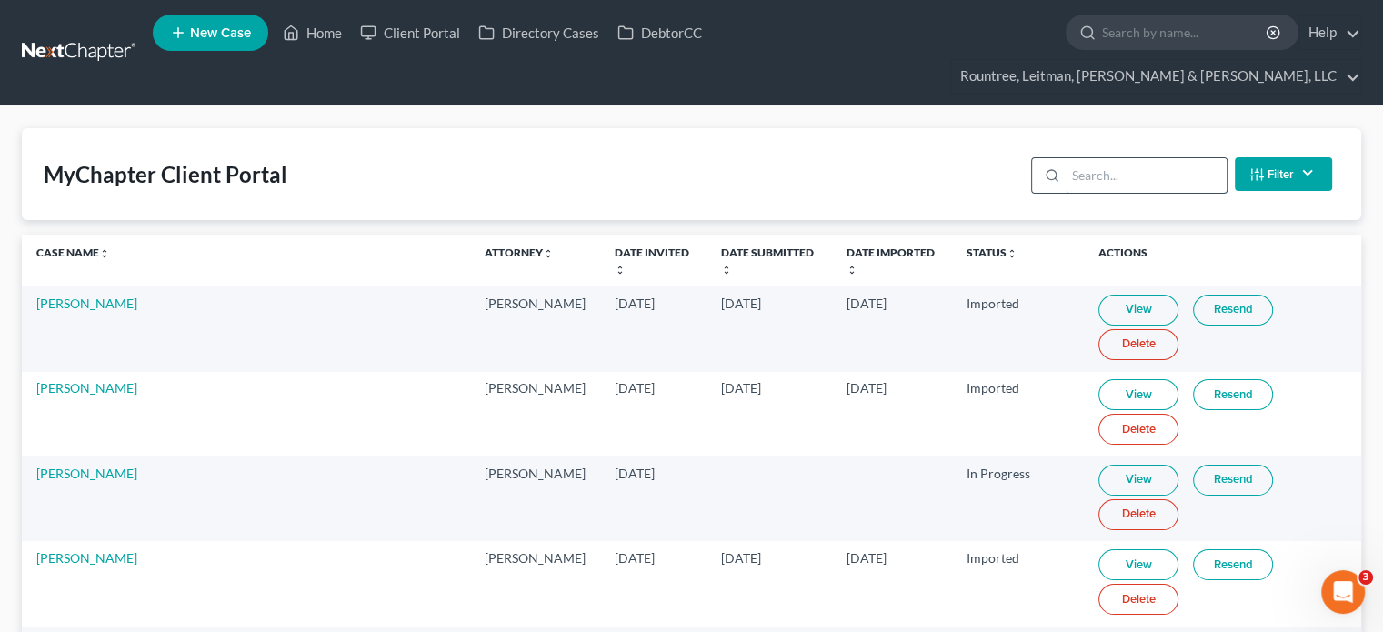
click at [1171, 158] on input "search" at bounding box center [1146, 175] width 161 height 35
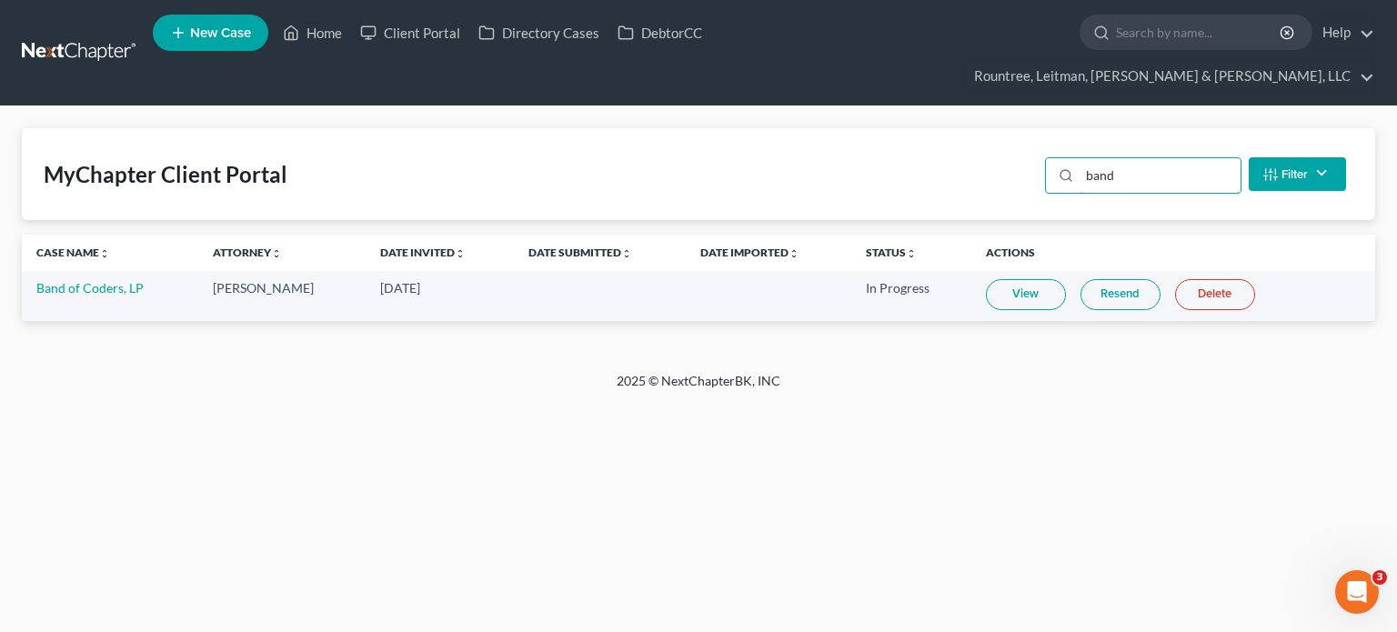
type input "band"
click at [1032, 279] on link "View" at bounding box center [1026, 294] width 80 height 31
drag, startPoint x: 295, startPoint y: 19, endPoint x: 351, endPoint y: 35, distance: 58.7
click at [295, 19] on li "Home" at bounding box center [312, 32] width 77 height 33
click at [327, 33] on link "Home" at bounding box center [312, 32] width 77 height 33
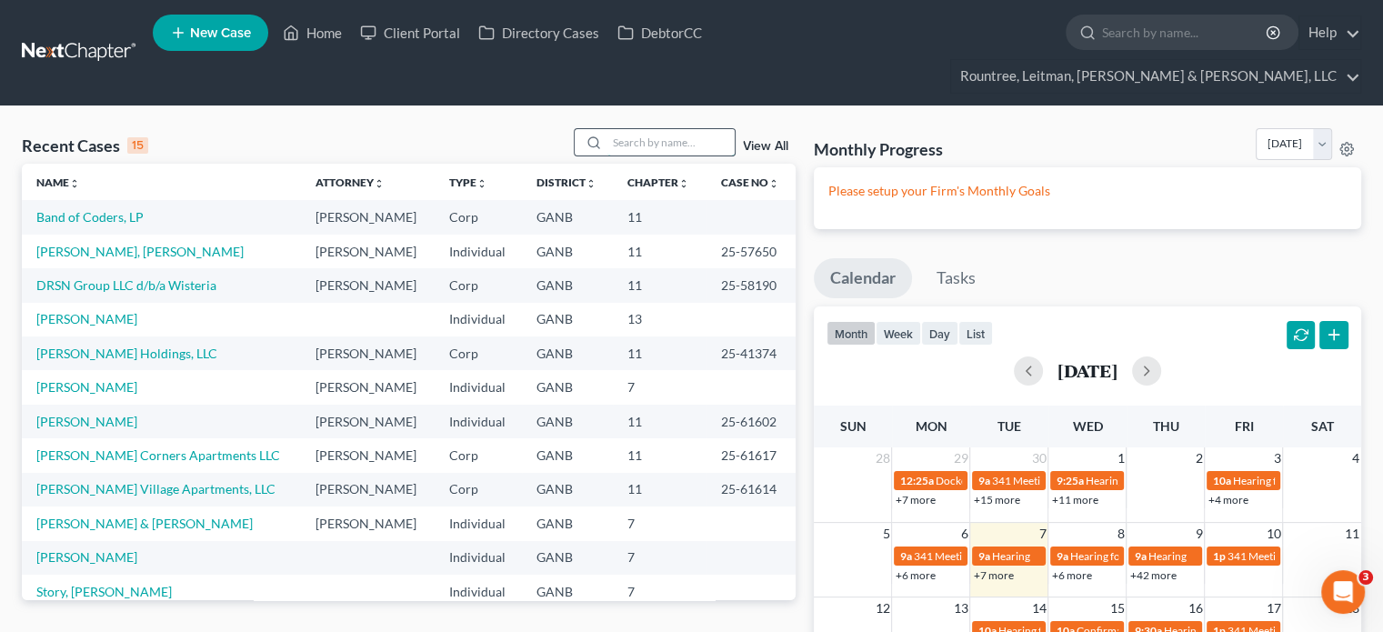
click at [638, 129] on input "search" at bounding box center [671, 142] width 127 height 26
type input "[PERSON_NAME]"
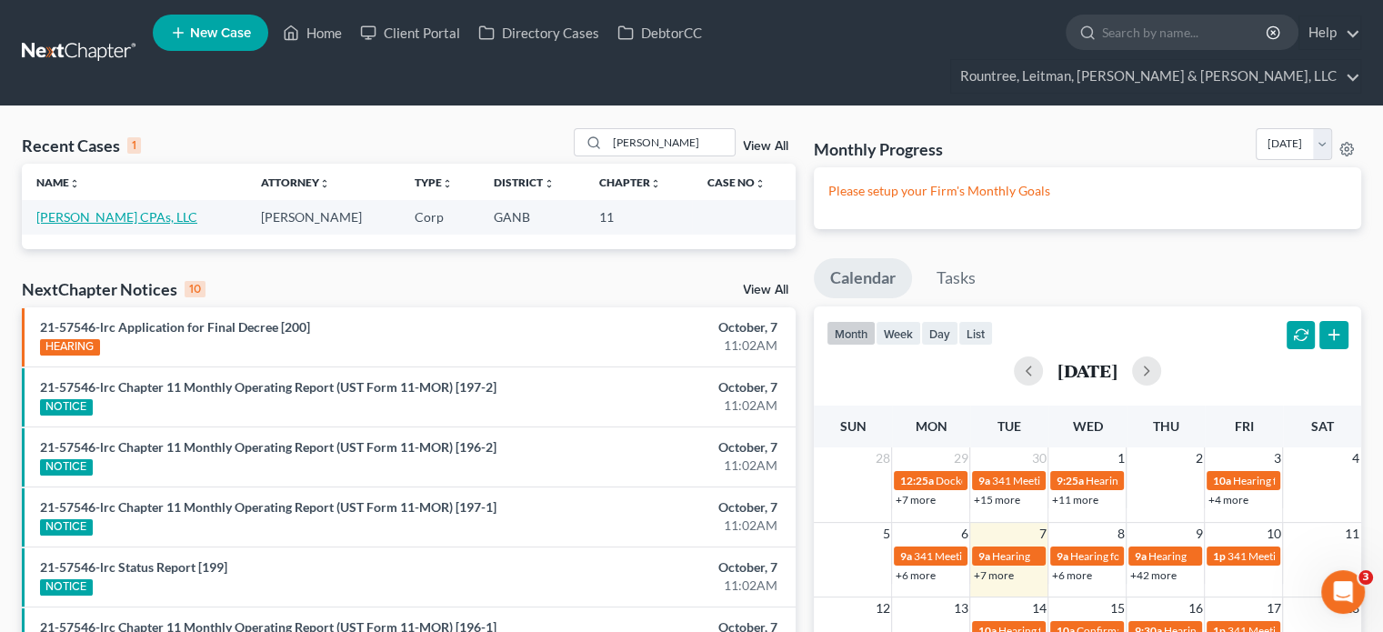
click at [100, 209] on link "[PERSON_NAME] CPAs, LLC" at bounding box center [116, 216] width 161 height 15
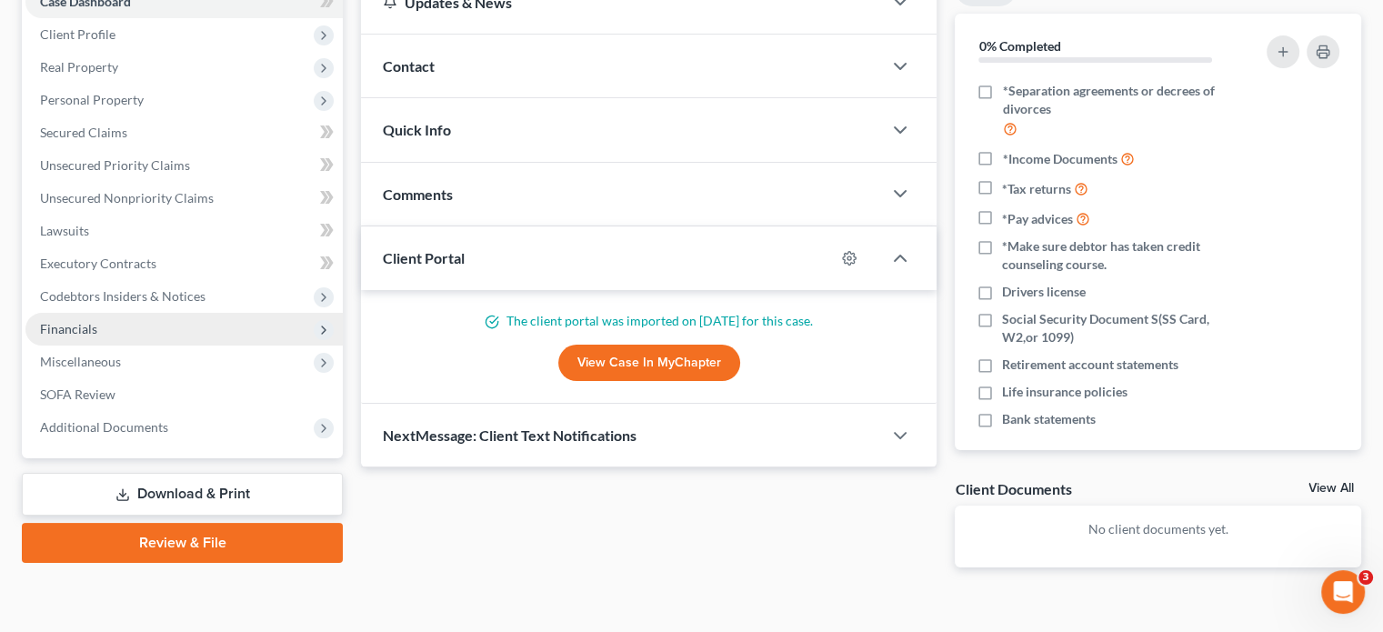
scroll to position [55, 0]
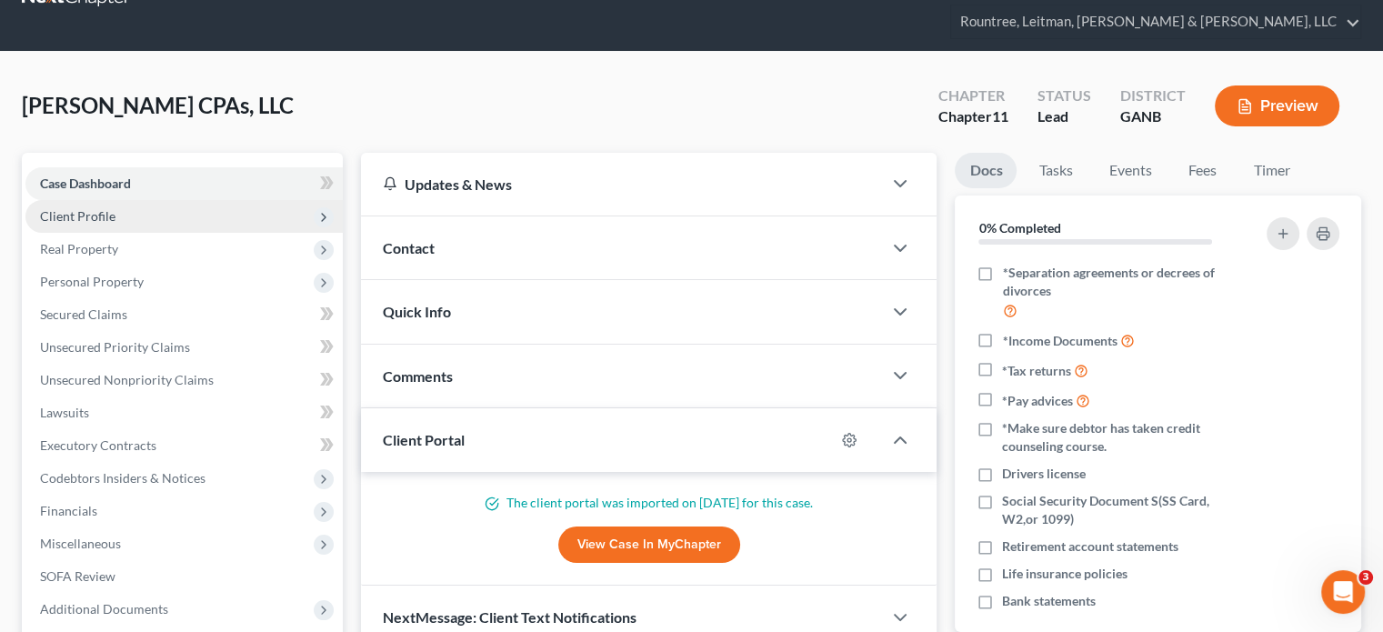
click at [107, 208] on span "Client Profile" at bounding box center [77, 215] width 75 height 15
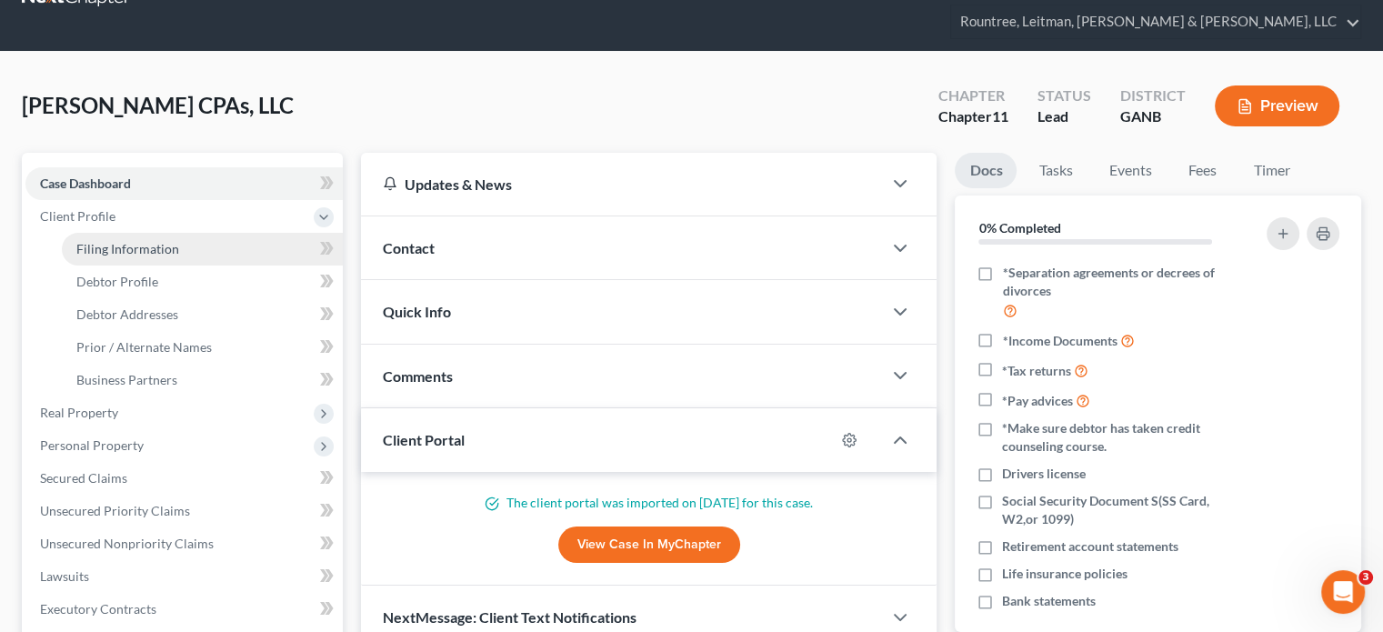
click at [120, 241] on span "Filing Information" at bounding box center [127, 248] width 103 height 15
select select "3"
select select "1"
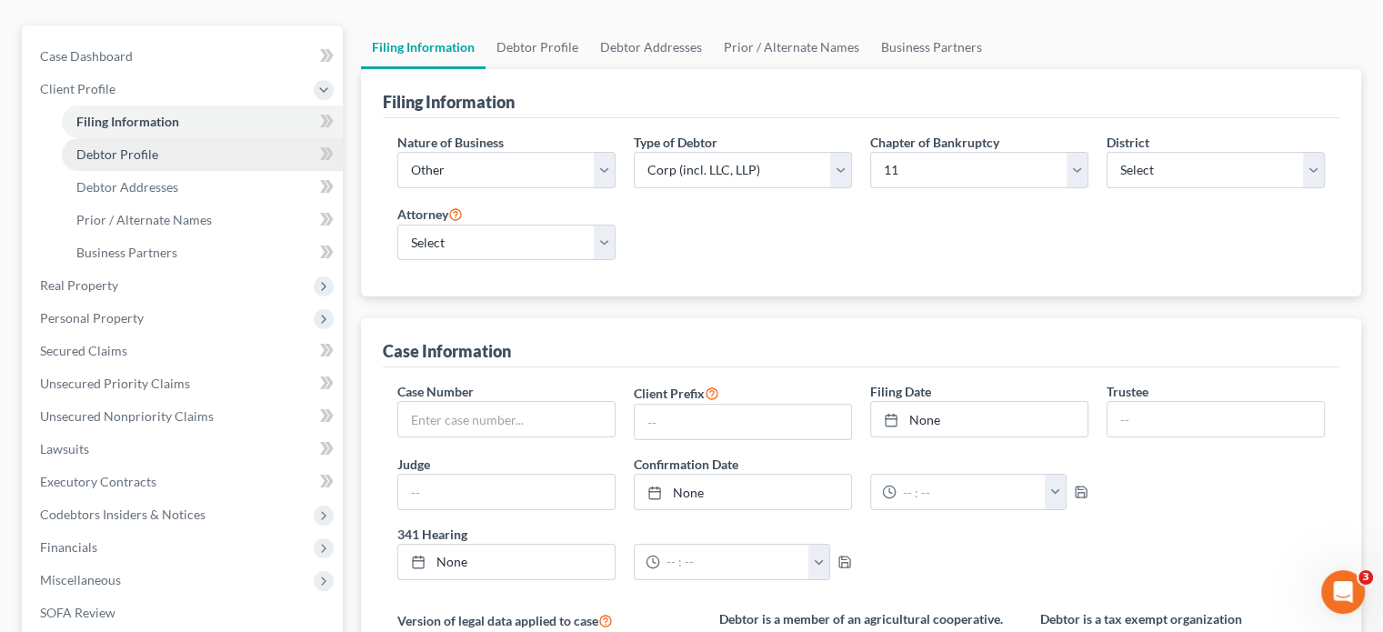
click at [130, 146] on span "Debtor Profile" at bounding box center [117, 153] width 82 height 15
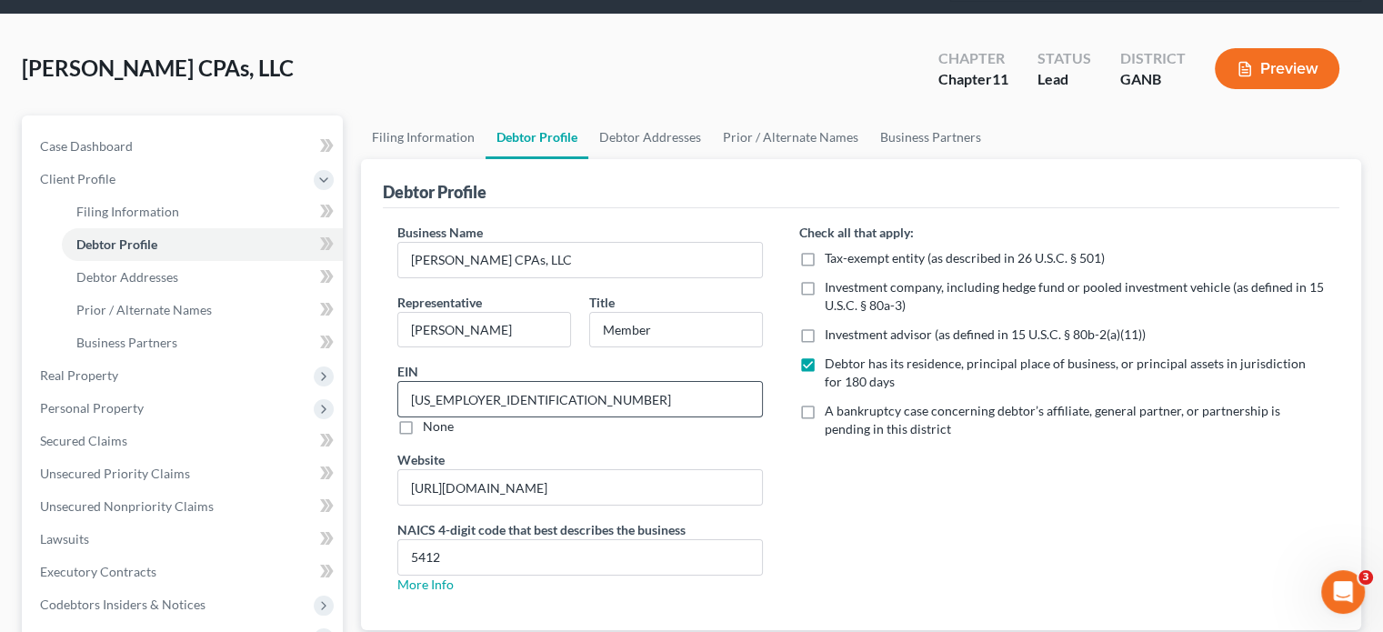
scroll to position [182, 0]
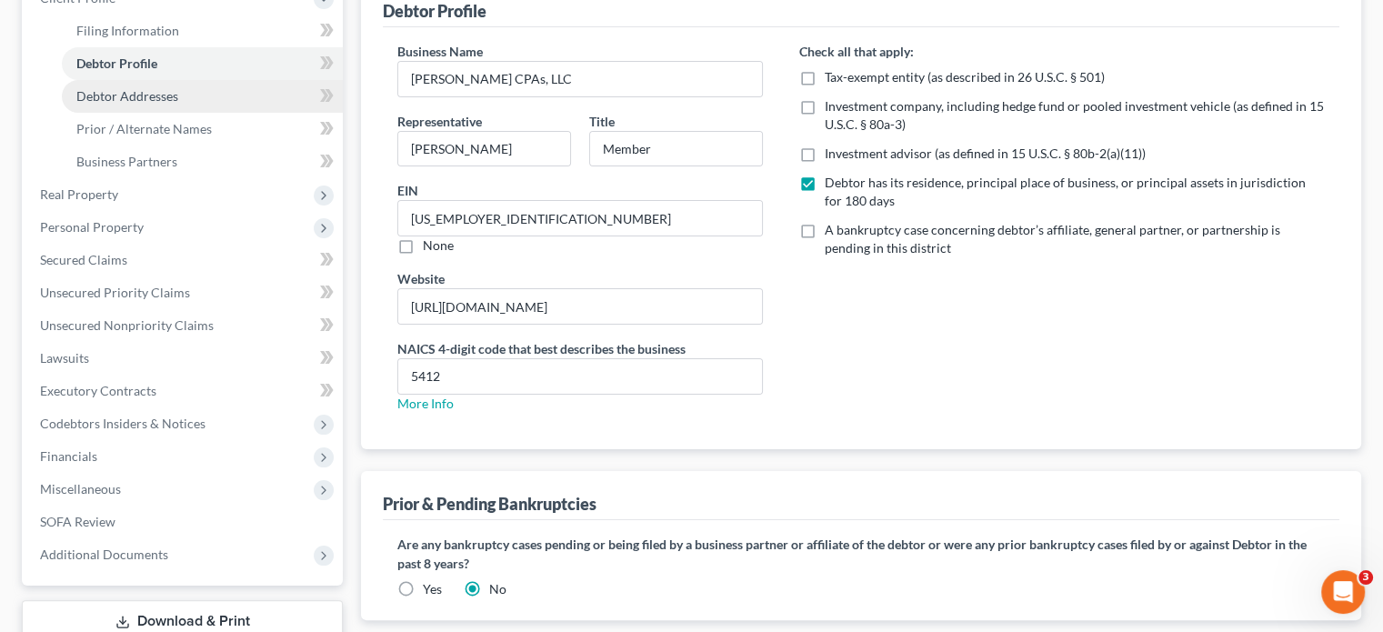
click at [124, 88] on span "Debtor Addresses" at bounding box center [127, 95] width 102 height 15
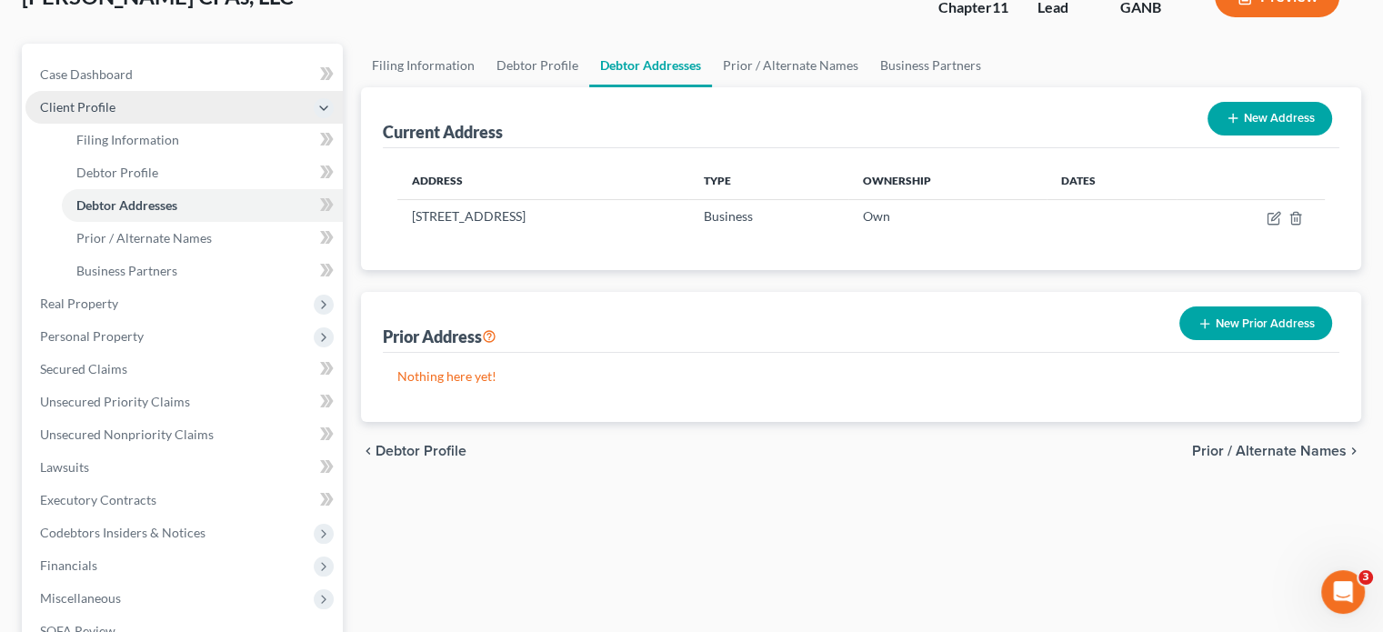
scroll to position [182, 0]
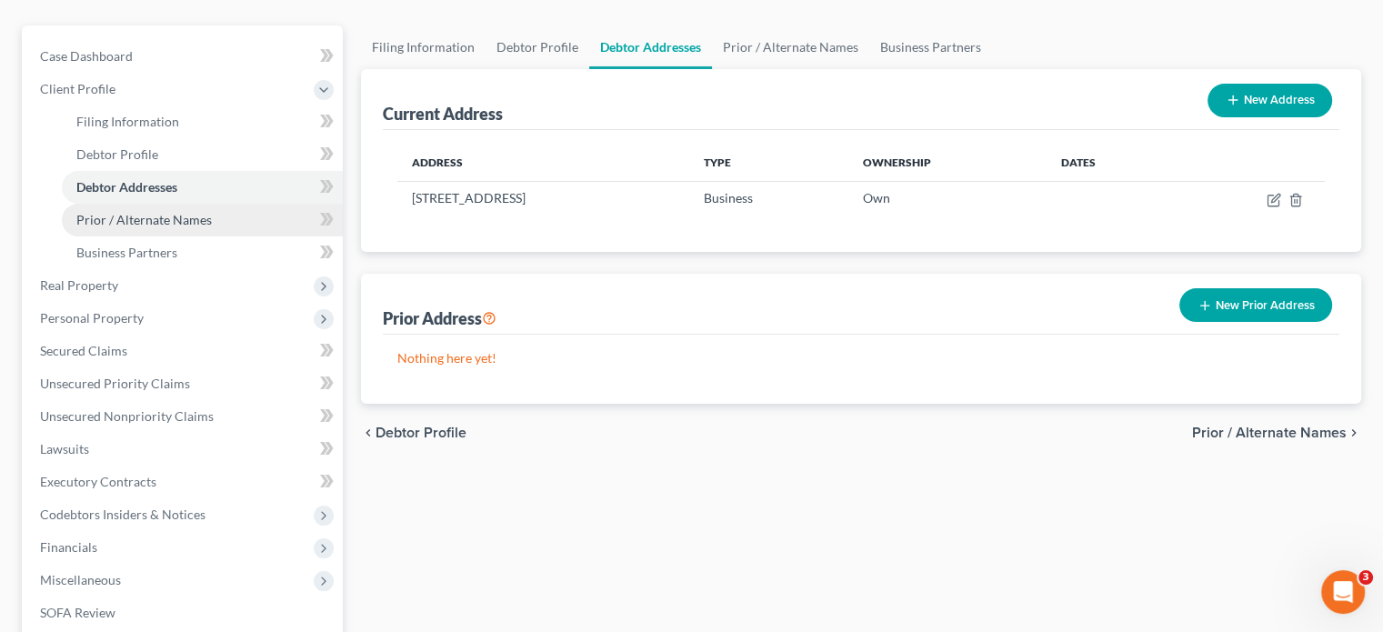
click at [136, 212] on span "Prior / Alternate Names" at bounding box center [144, 219] width 136 height 15
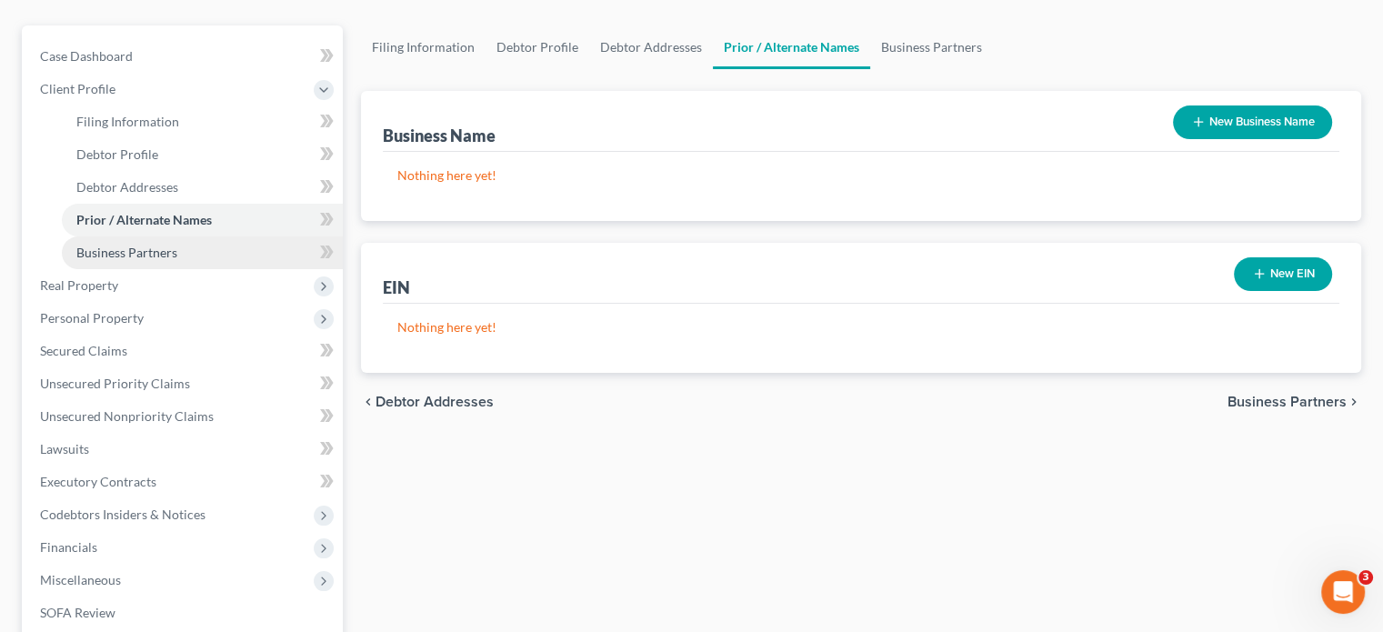
click at [138, 236] on link "Business Partners" at bounding box center [202, 252] width 281 height 33
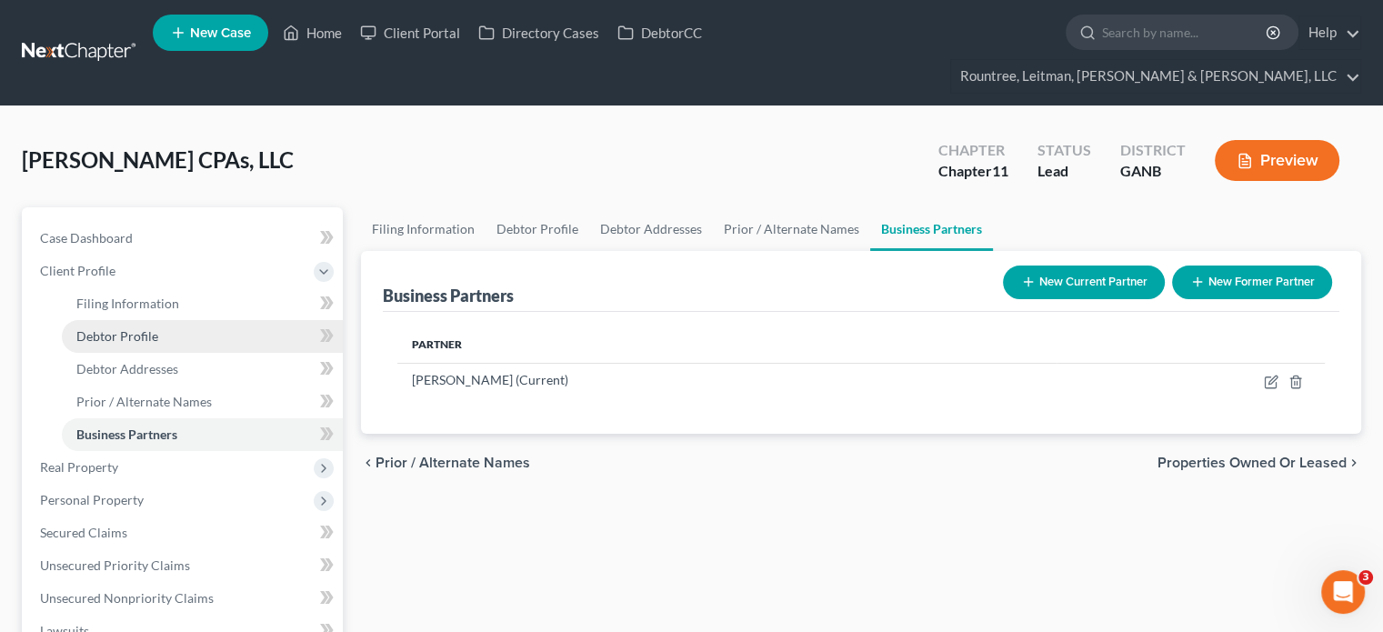
scroll to position [182, 0]
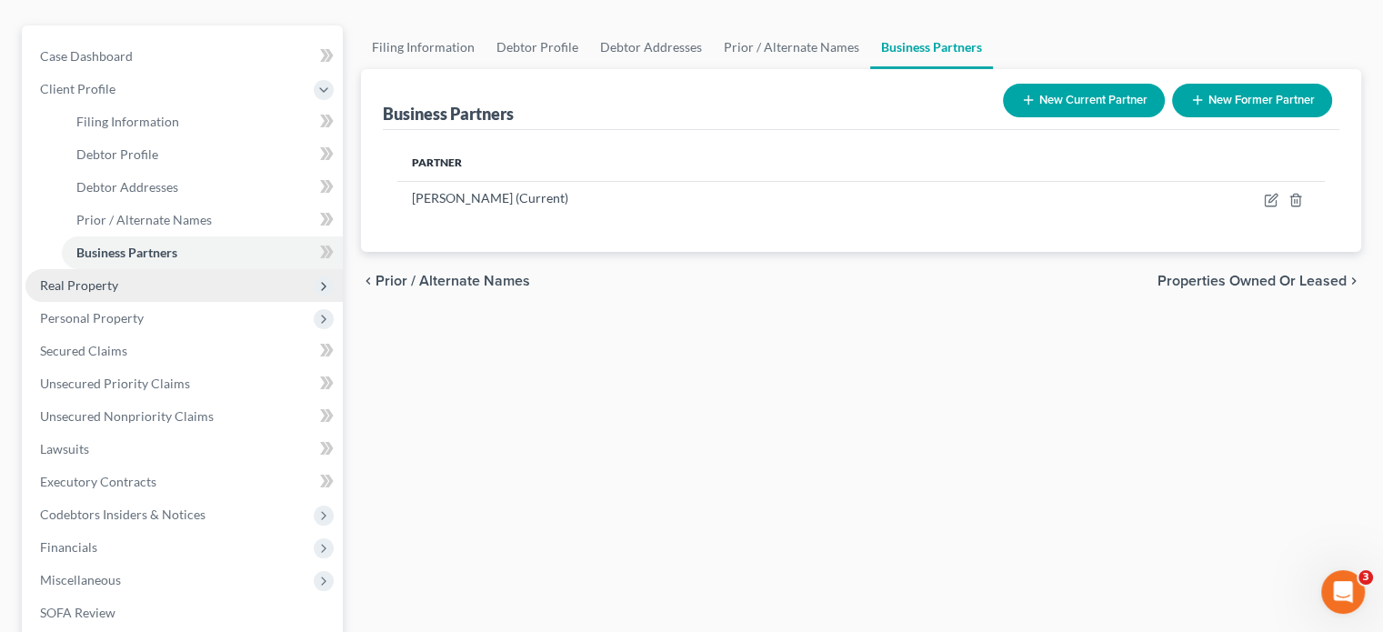
click at [75, 277] on span "Real Property" at bounding box center [79, 284] width 78 height 15
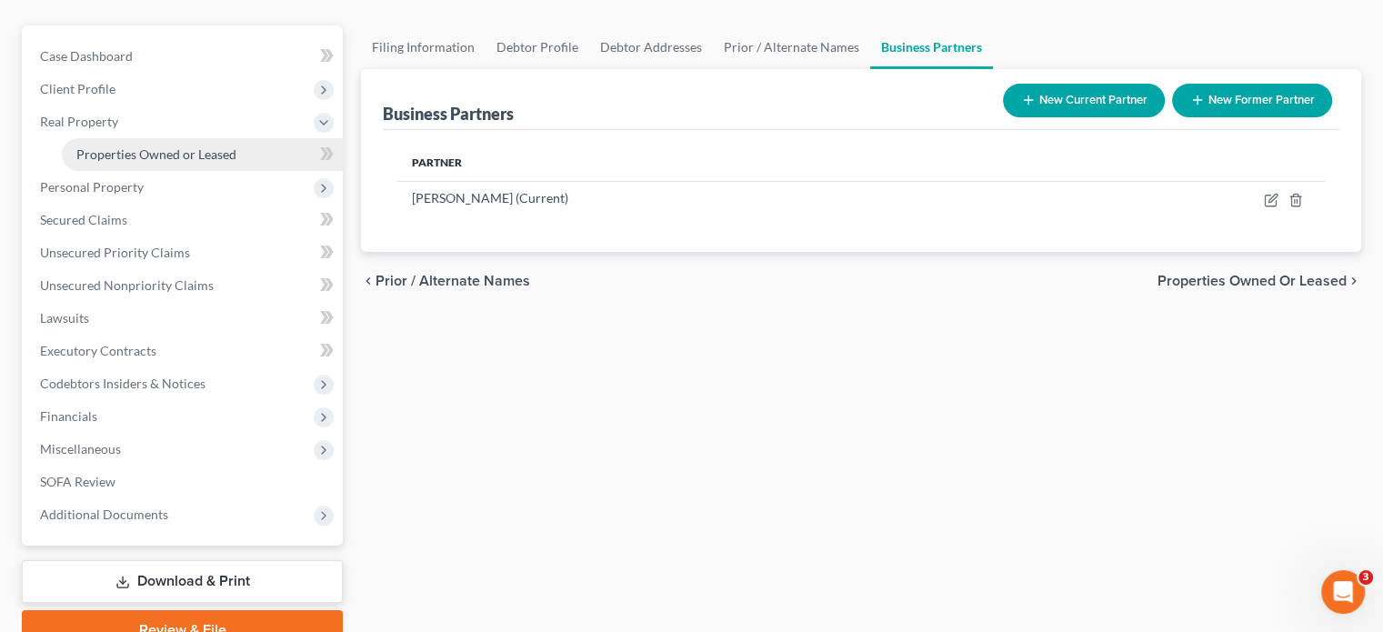
click at [132, 146] on span "Properties Owned or Leased" at bounding box center [156, 153] width 160 height 15
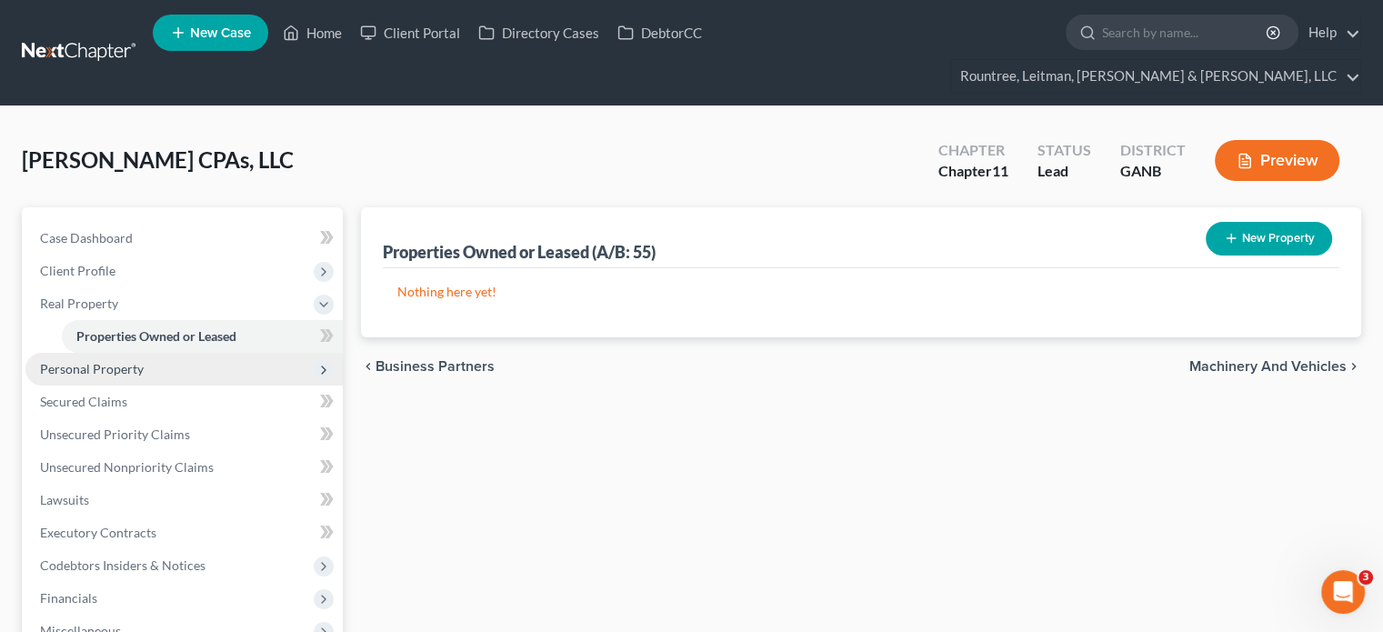
click at [87, 361] on span "Personal Property" at bounding box center [92, 368] width 104 height 15
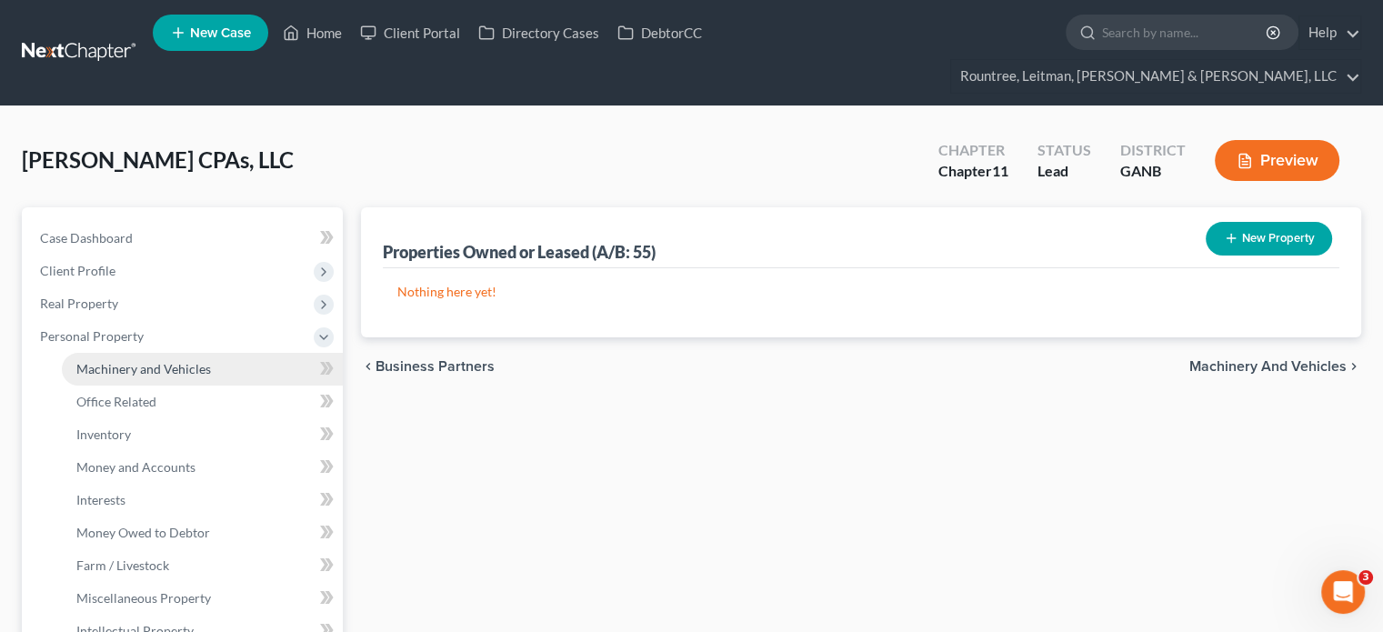
click at [120, 353] on link "Machinery and Vehicles" at bounding box center [202, 369] width 281 height 33
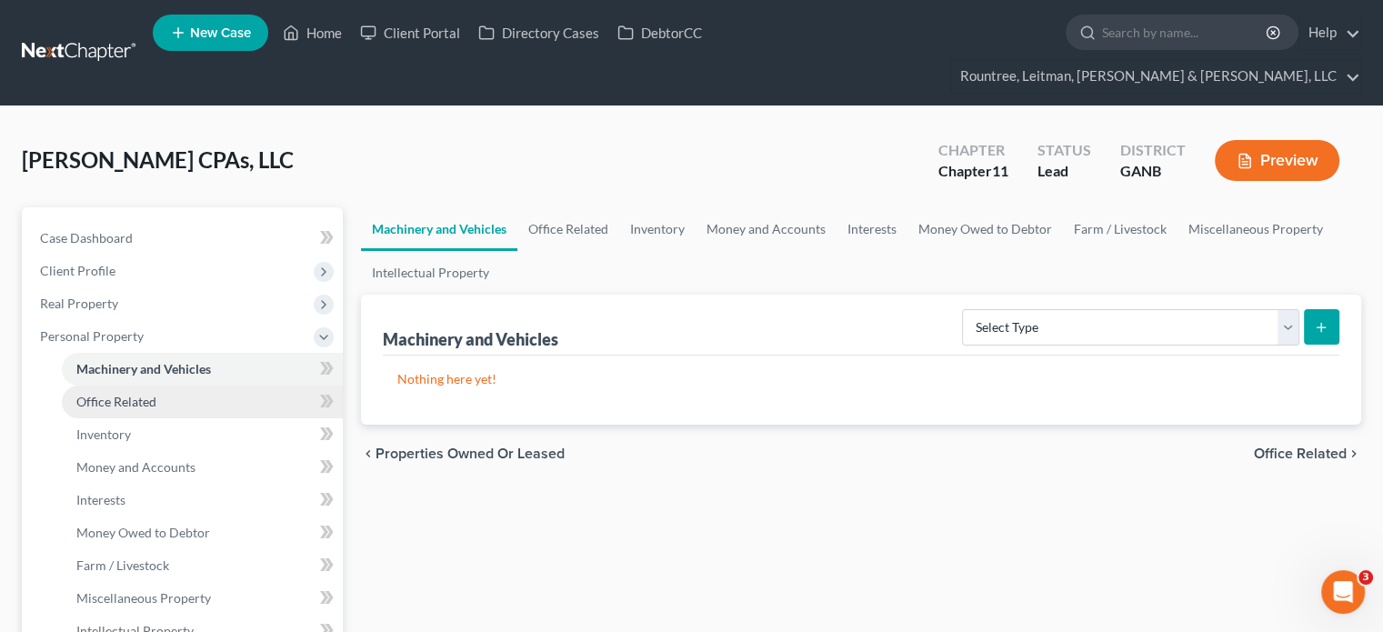
click at [146, 394] on span "Office Related" at bounding box center [116, 401] width 80 height 15
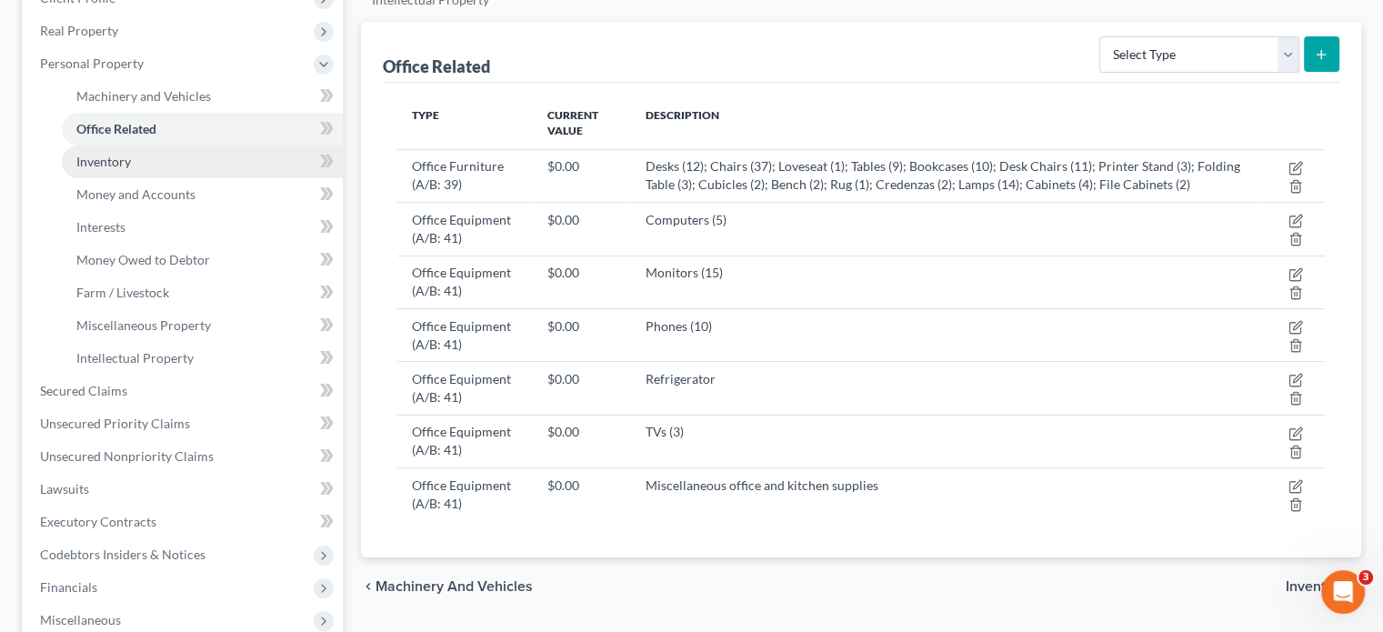
click at [102, 154] on span "Inventory" at bounding box center [103, 161] width 55 height 15
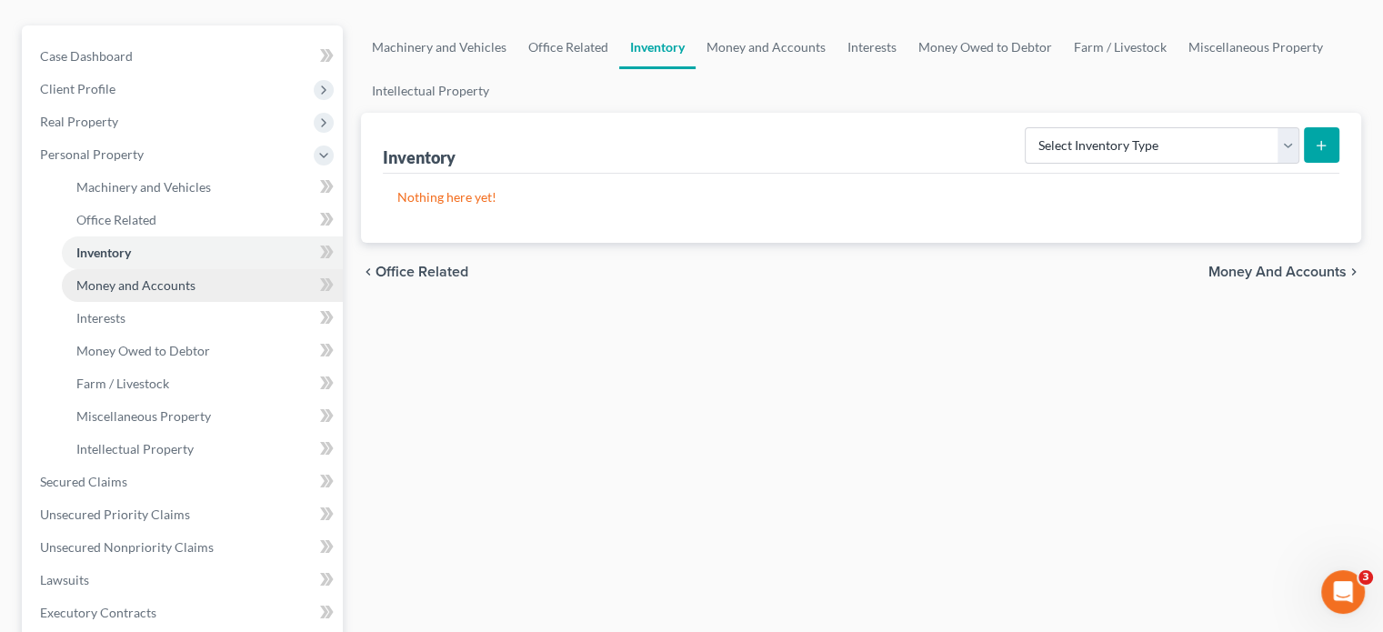
click at [139, 277] on span "Money and Accounts" at bounding box center [135, 284] width 119 height 15
